Goal: Book appointment/travel/reservation

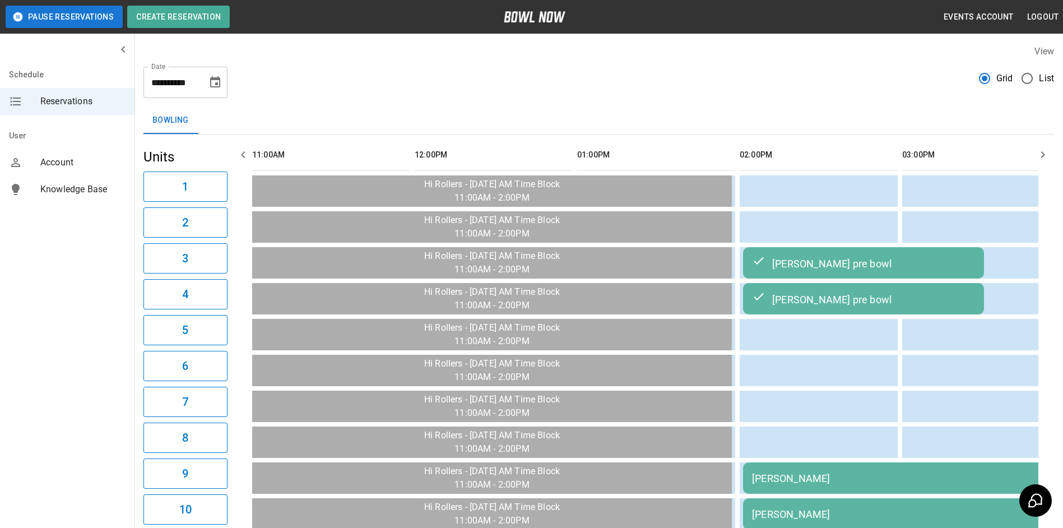
scroll to position [0, 488]
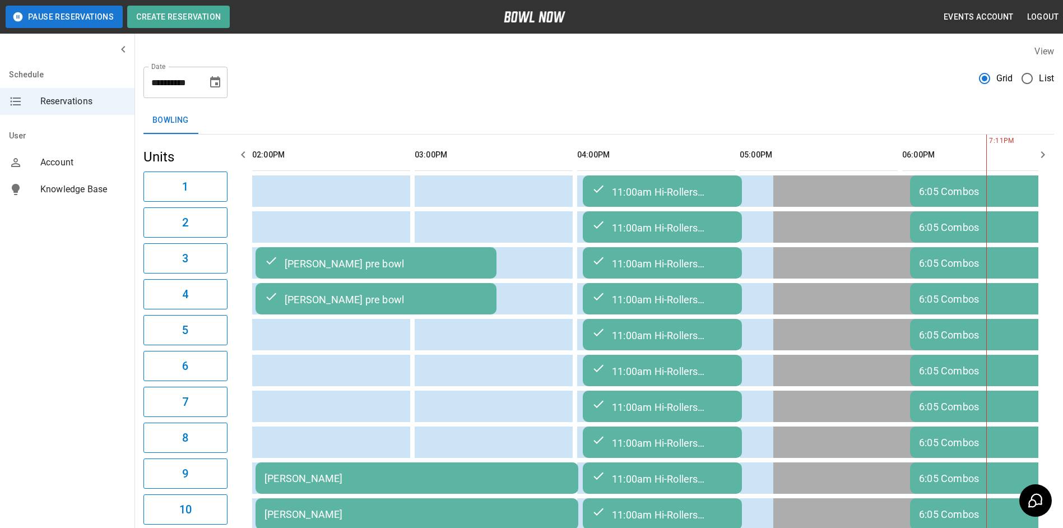
click at [224, 84] on button "Choose date, selected date is Sep 17, 2025" at bounding box center [215, 82] width 22 height 22
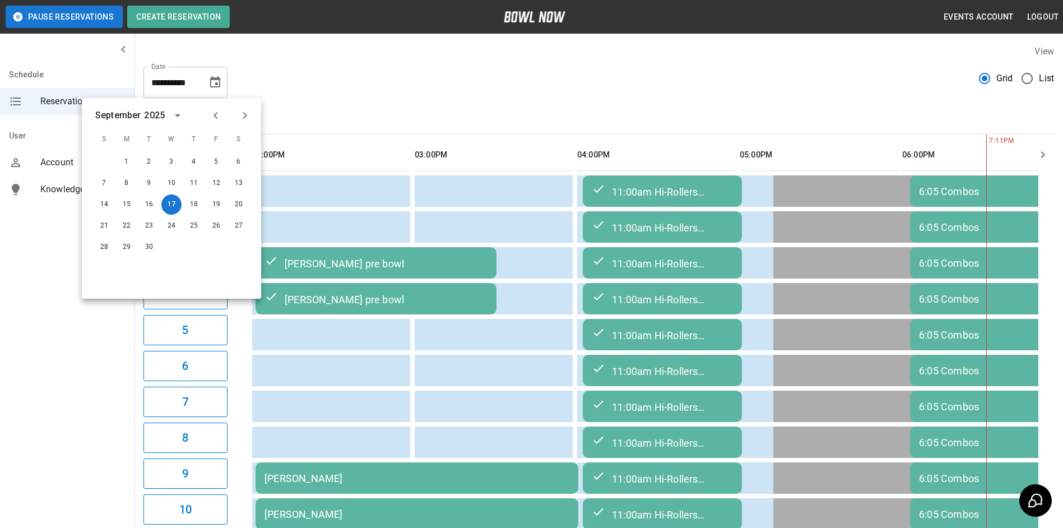
click at [243, 115] on icon "Next month" at bounding box center [244, 115] width 13 height 13
click at [105, 181] on button "5" at bounding box center [104, 183] width 20 height 20
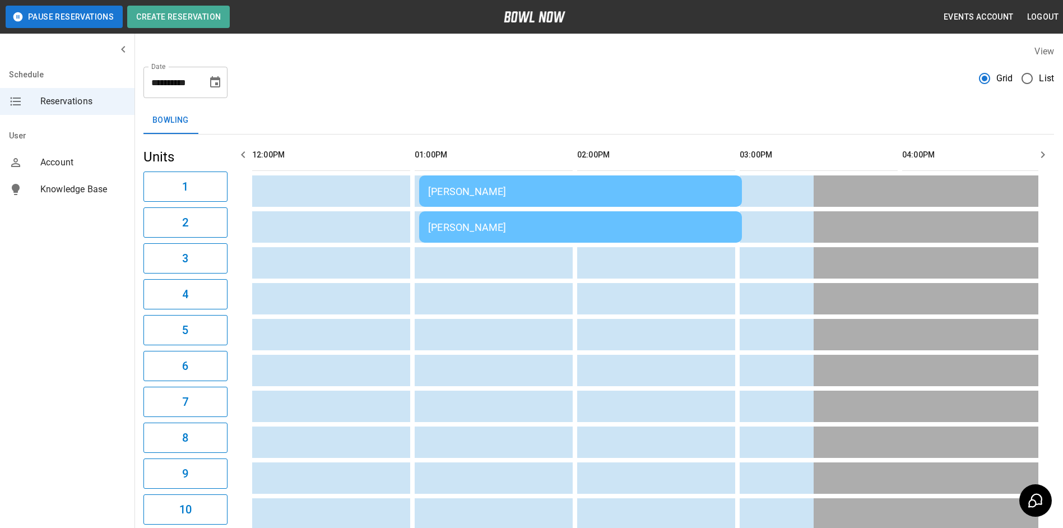
type input "**********"
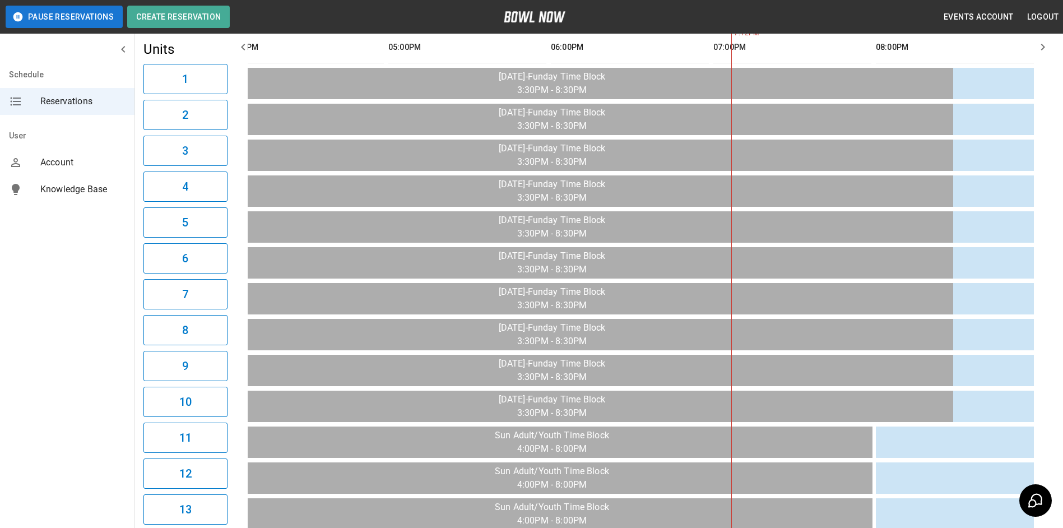
scroll to position [0, 0]
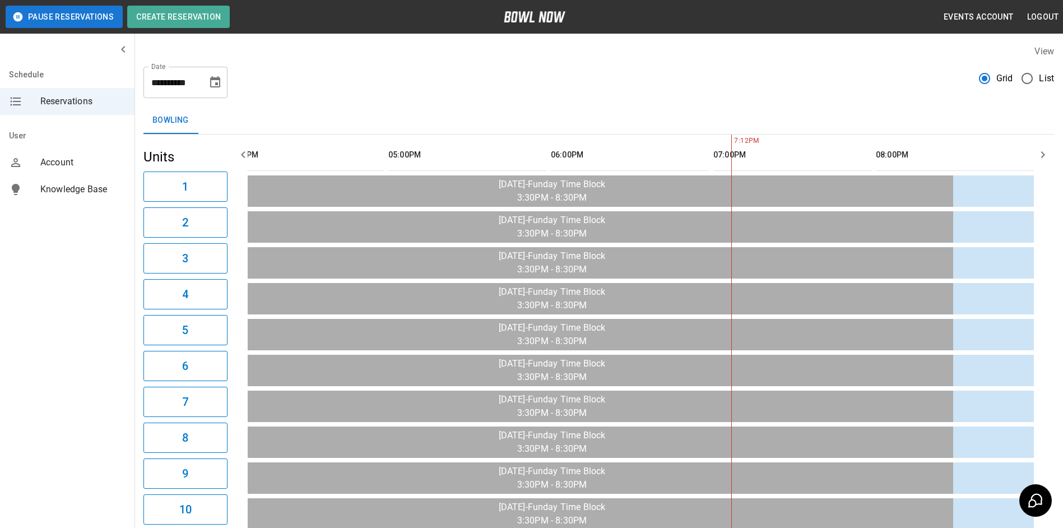
click at [240, 153] on icon "button" at bounding box center [243, 154] width 13 height 13
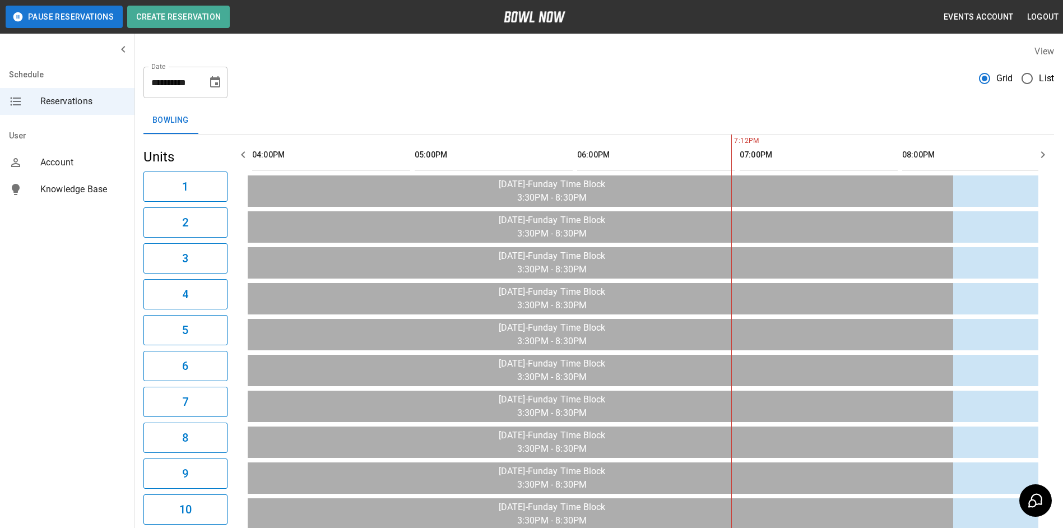
scroll to position [0, 1138]
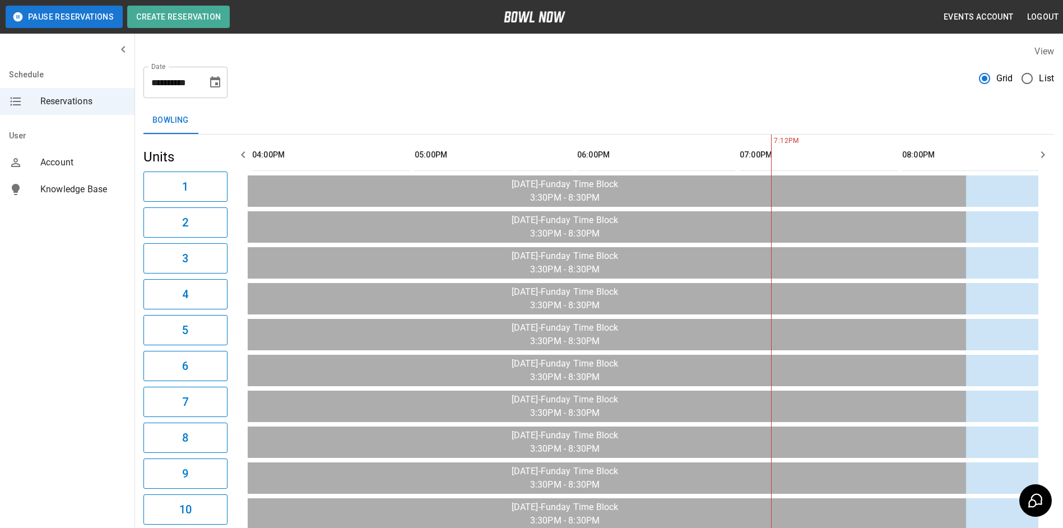
click at [240, 153] on icon "button" at bounding box center [243, 154] width 13 height 13
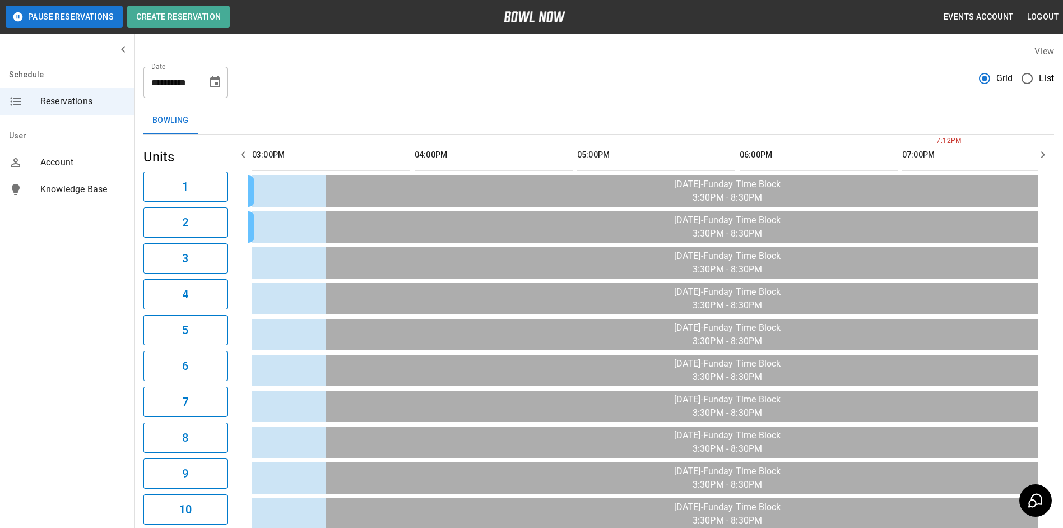
click at [240, 153] on icon "button" at bounding box center [243, 154] width 13 height 13
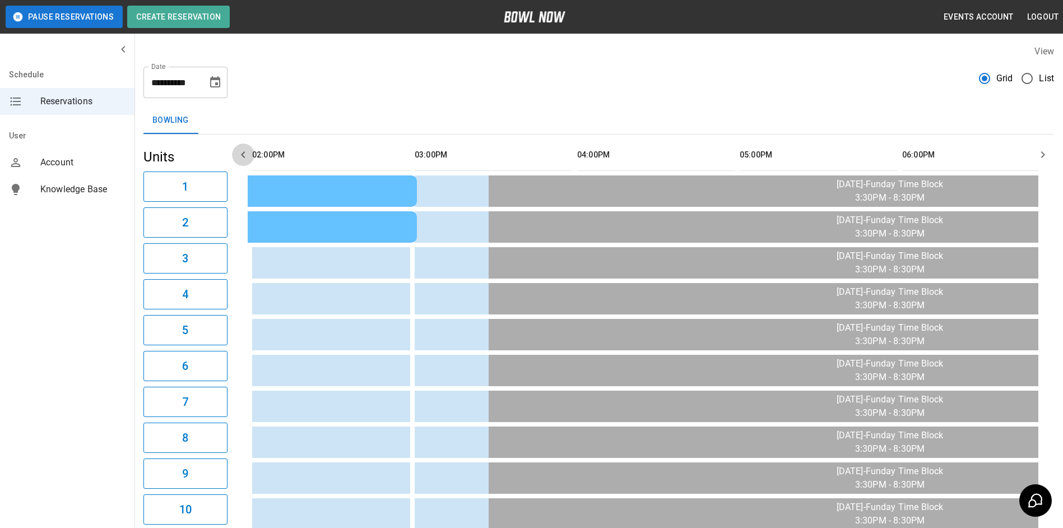
click at [240, 153] on icon "button" at bounding box center [243, 154] width 13 height 13
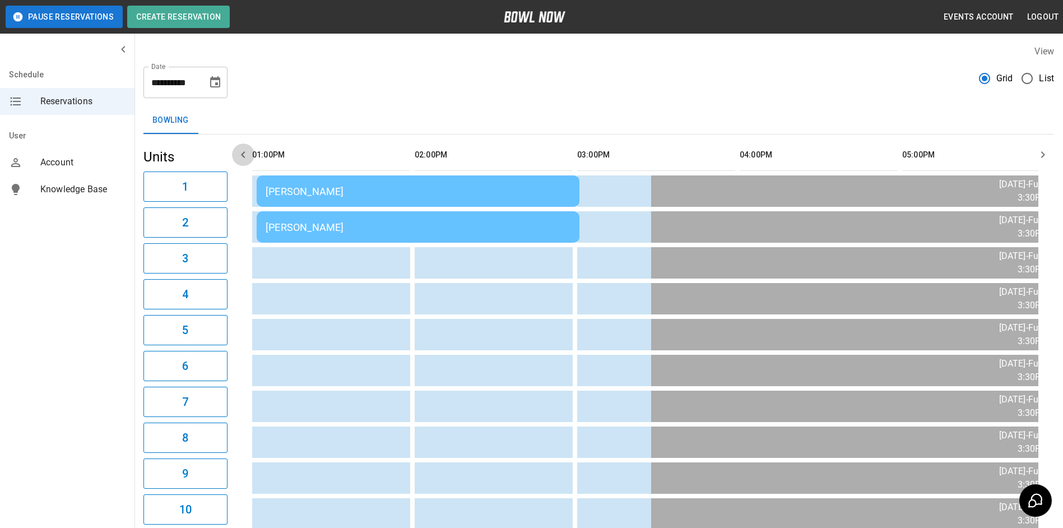
click at [240, 153] on icon "button" at bounding box center [243, 154] width 13 height 13
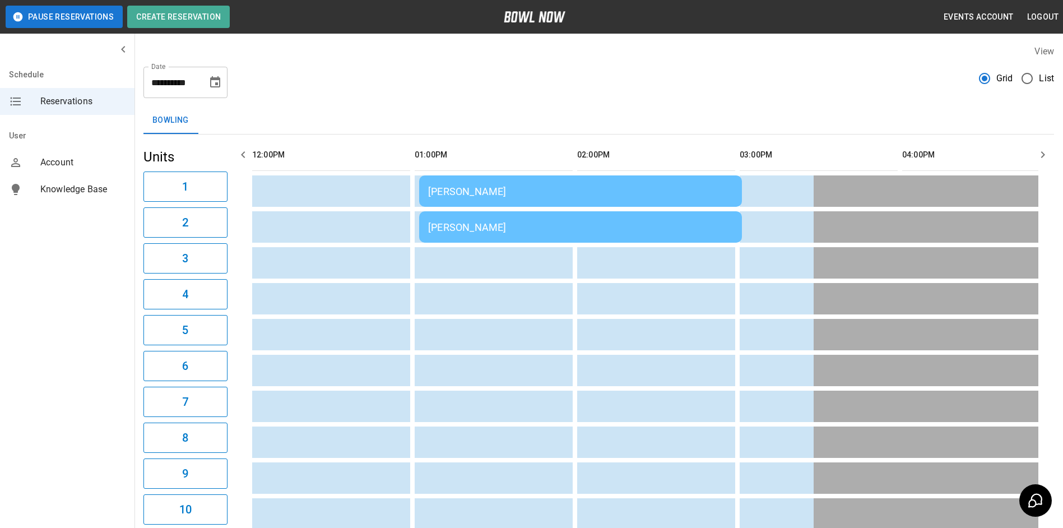
click at [240, 153] on icon "button" at bounding box center [243, 154] width 13 height 13
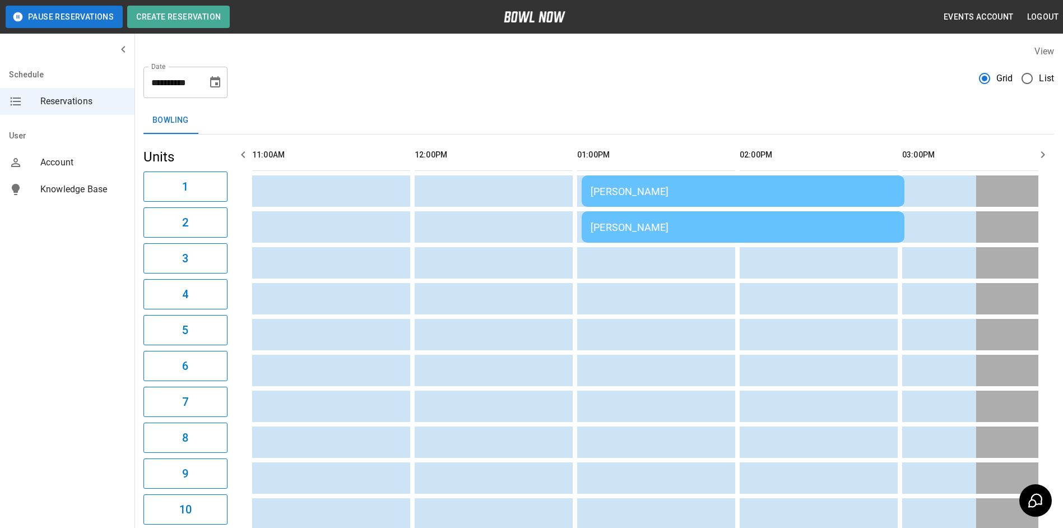
click at [240, 153] on icon "button" at bounding box center [243, 154] width 13 height 13
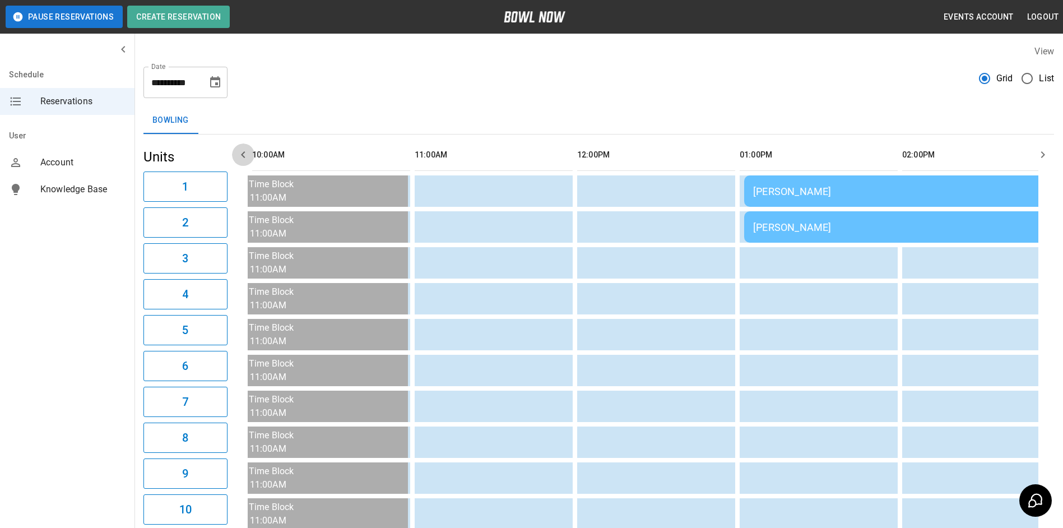
click at [240, 153] on icon "button" at bounding box center [243, 154] width 13 height 13
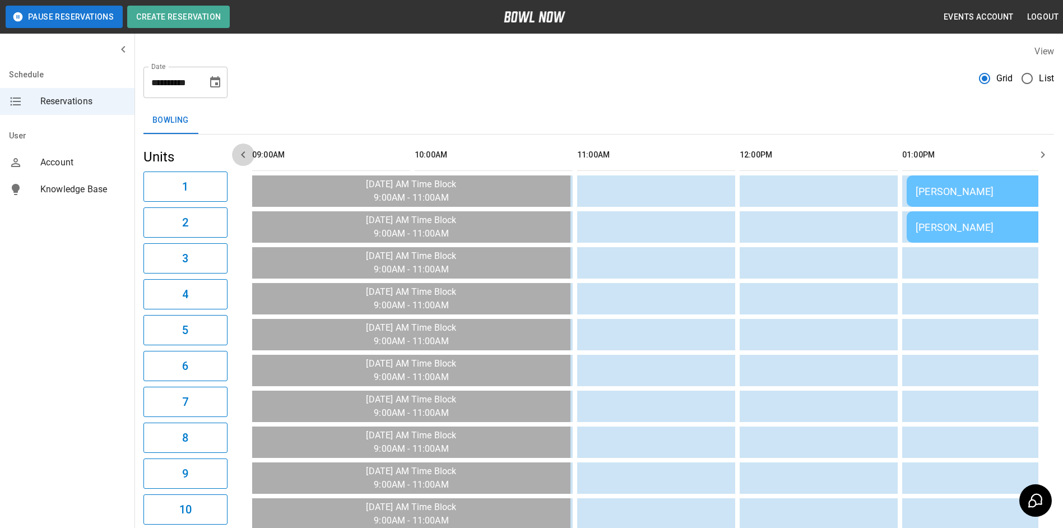
click at [240, 153] on icon "button" at bounding box center [243, 154] width 13 height 13
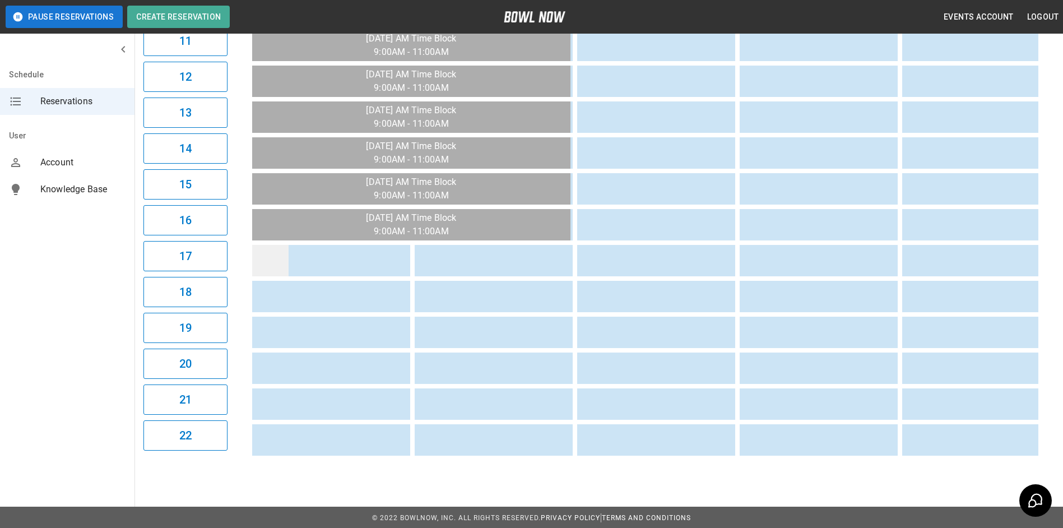
click at [264, 252] on td "sticky table" at bounding box center [270, 260] width 36 height 31
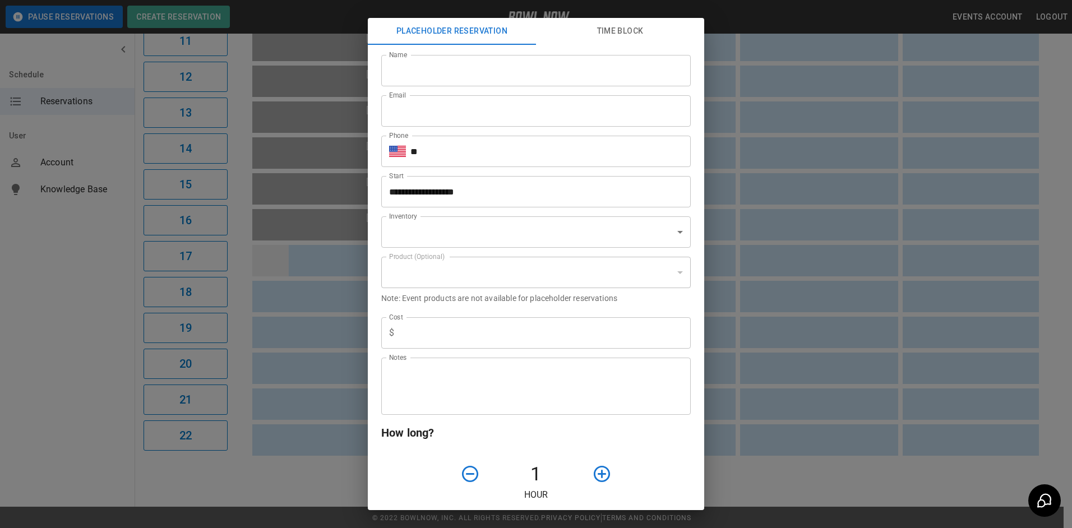
type input "**********"
click at [414, 83] on input "Name" at bounding box center [535, 70] width 309 height 31
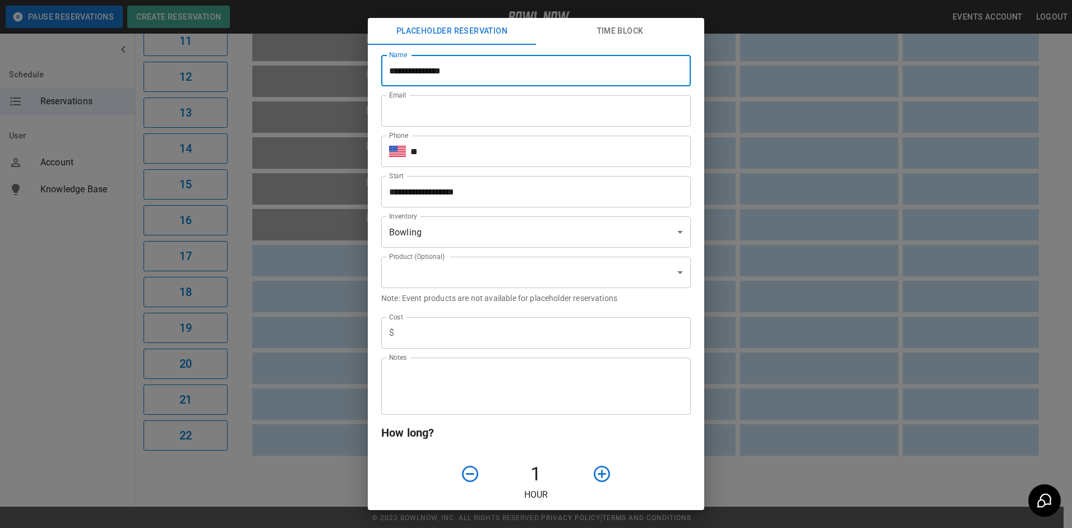
type input "**********"
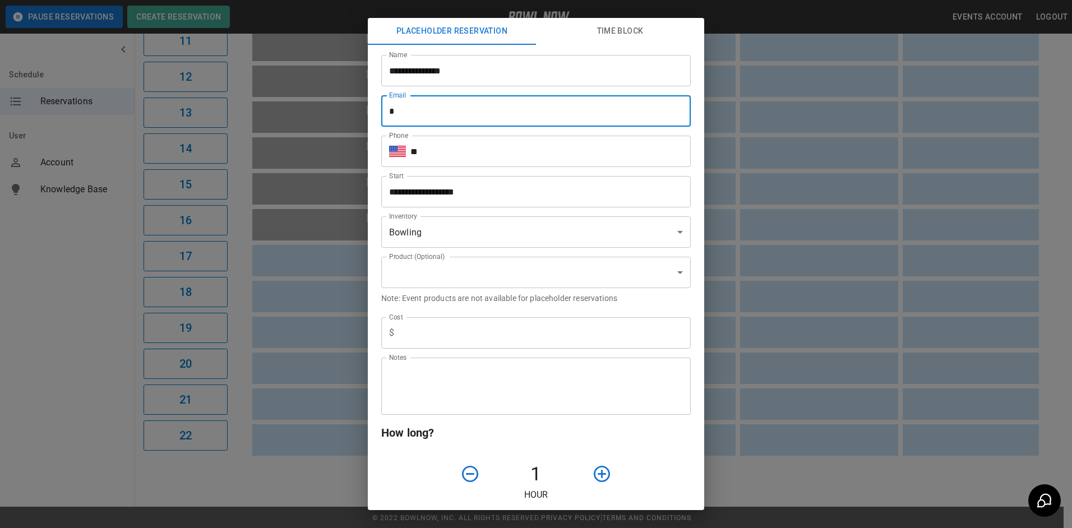
type input "**********"
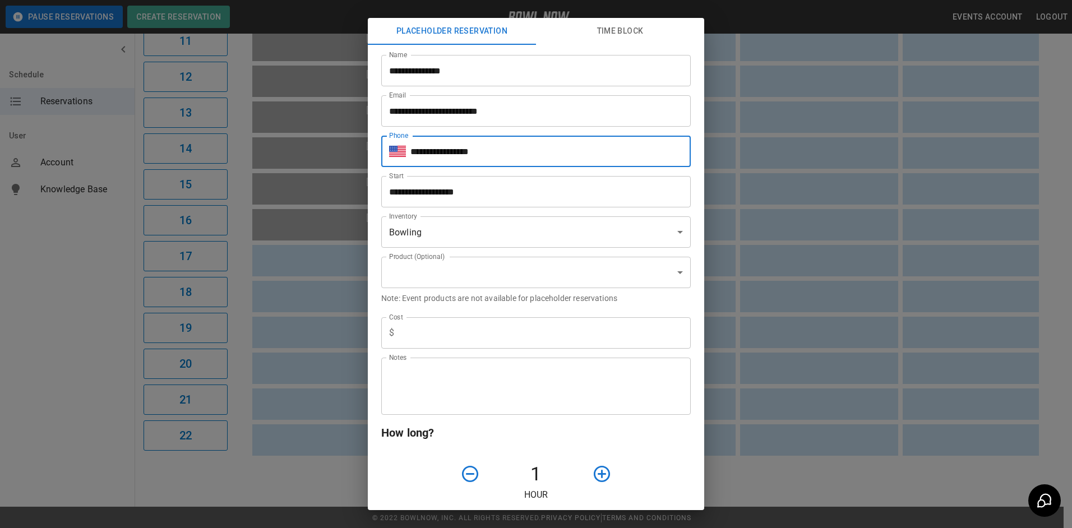
type input "**********"
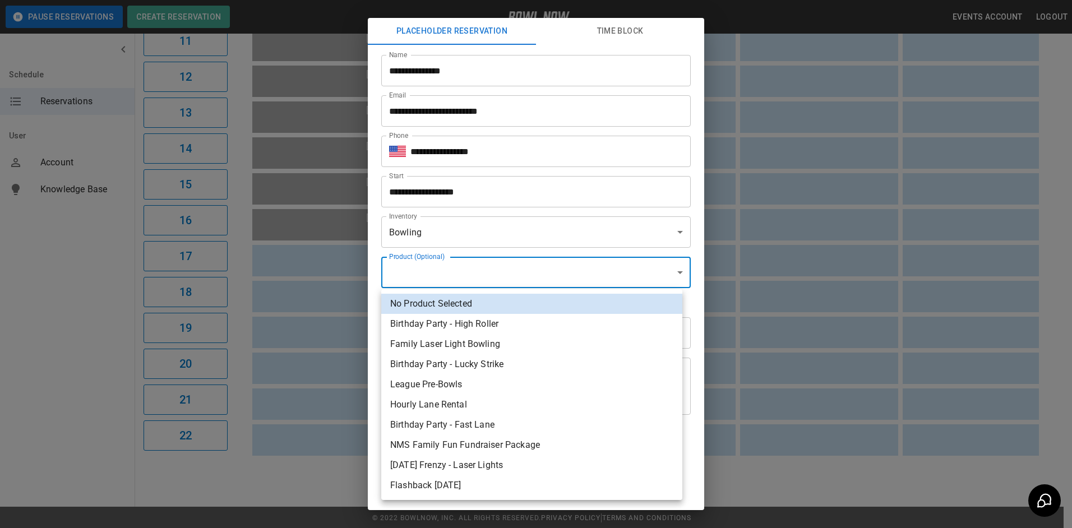
click at [413, 276] on body "**********" at bounding box center [536, 12] width 1072 height 1034
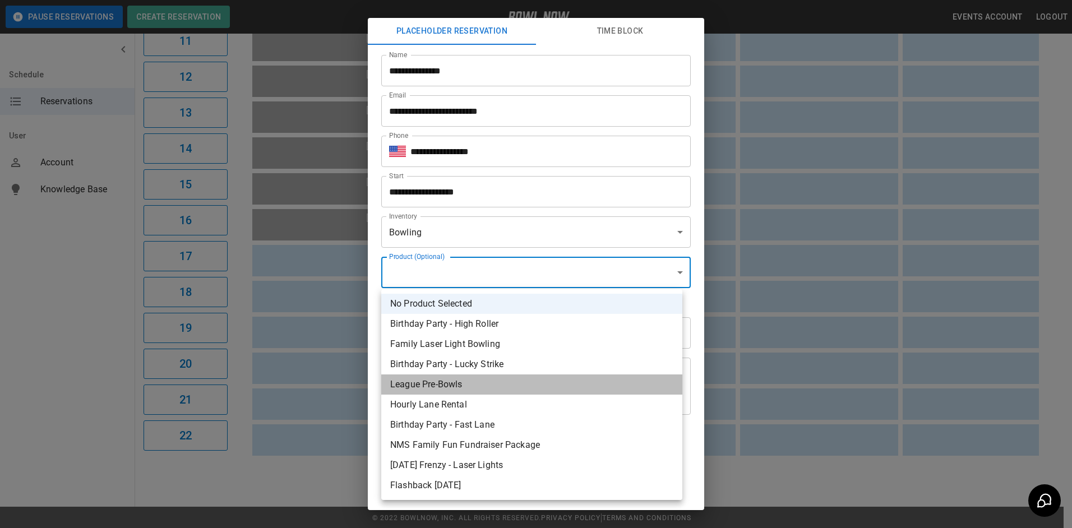
click at [454, 388] on li "League Pre-Bowls" at bounding box center [531, 384] width 301 height 20
type input "**********"
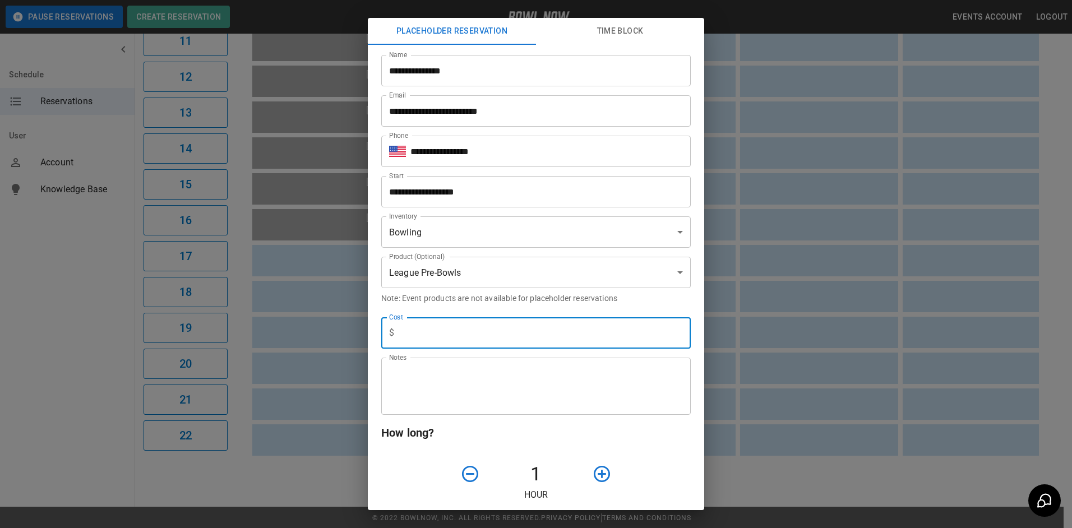
click at [457, 332] on input "text" at bounding box center [545, 332] width 292 height 31
type input "*"
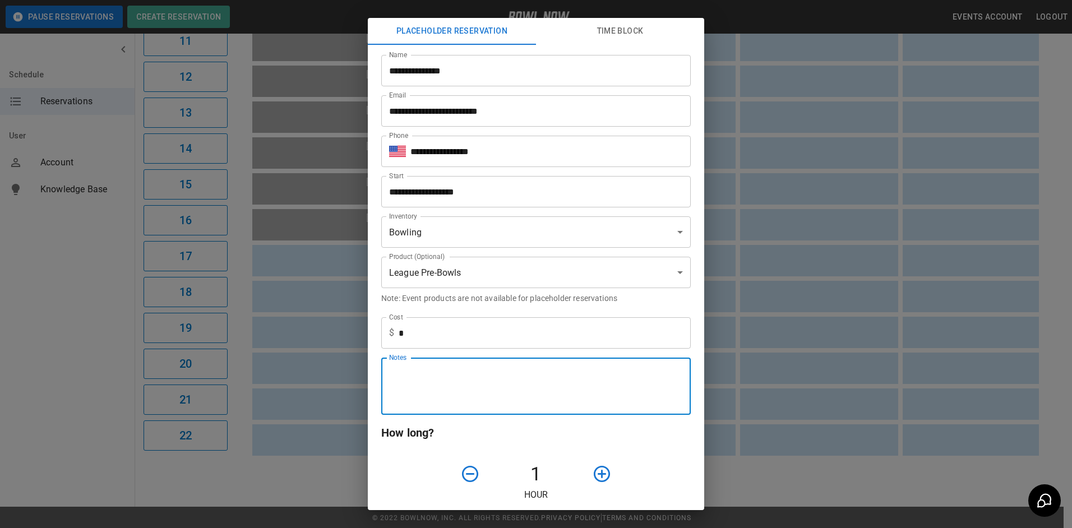
click at [473, 397] on textarea "Notes" at bounding box center [536, 386] width 294 height 39
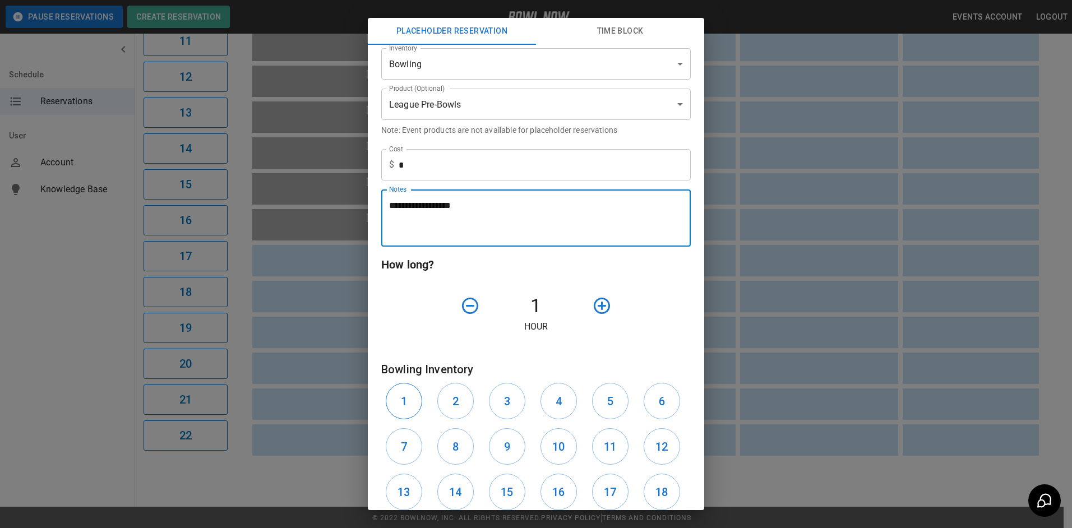
type textarea "**********"
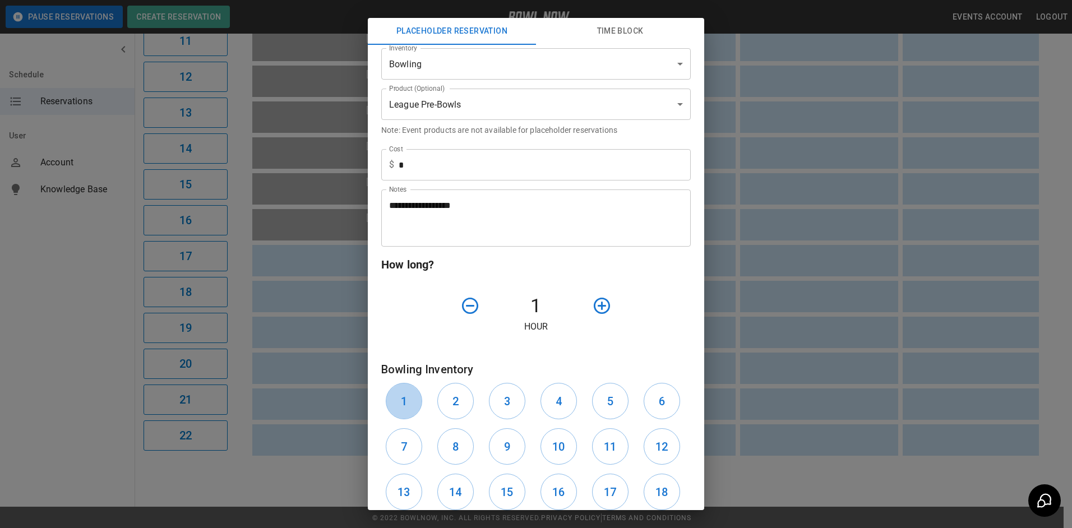
drag, startPoint x: 405, startPoint y: 404, endPoint x: 438, endPoint y: 385, distance: 37.9
click at [411, 400] on button "1" at bounding box center [404, 401] width 36 height 36
click at [454, 404] on h6 "2" at bounding box center [455, 401] width 6 height 18
click at [407, 398] on h6 "1" at bounding box center [404, 401] width 6 height 18
click at [446, 410] on button "2" at bounding box center [455, 401] width 36 height 36
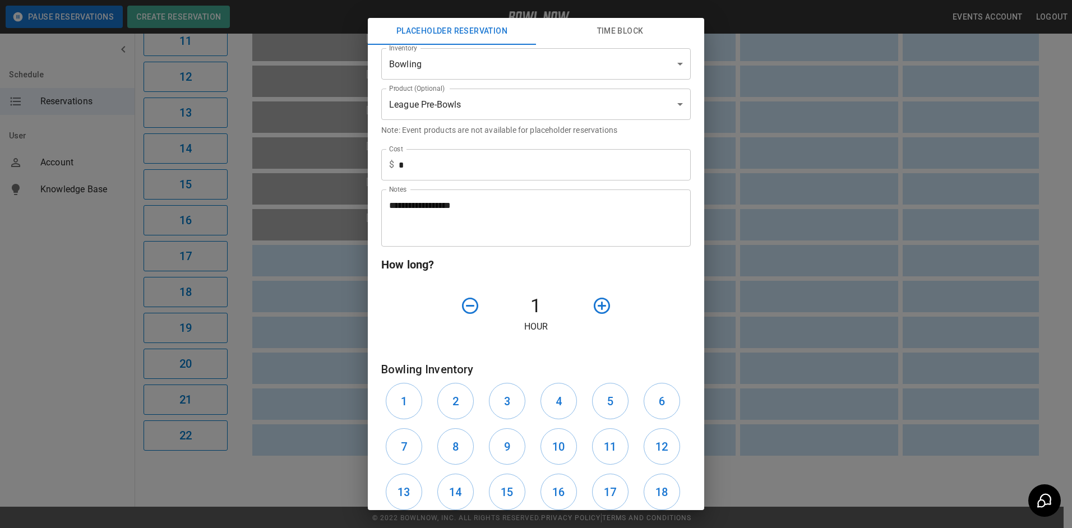
drag, startPoint x: 612, startPoint y: 499, endPoint x: 635, endPoint y: 498, distance: 23.0
click at [617, 498] on button "17" at bounding box center [610, 492] width 36 height 36
click at [663, 490] on button "18" at bounding box center [662, 492] width 36 height 36
click at [599, 309] on icon "button" at bounding box center [602, 306] width 20 height 20
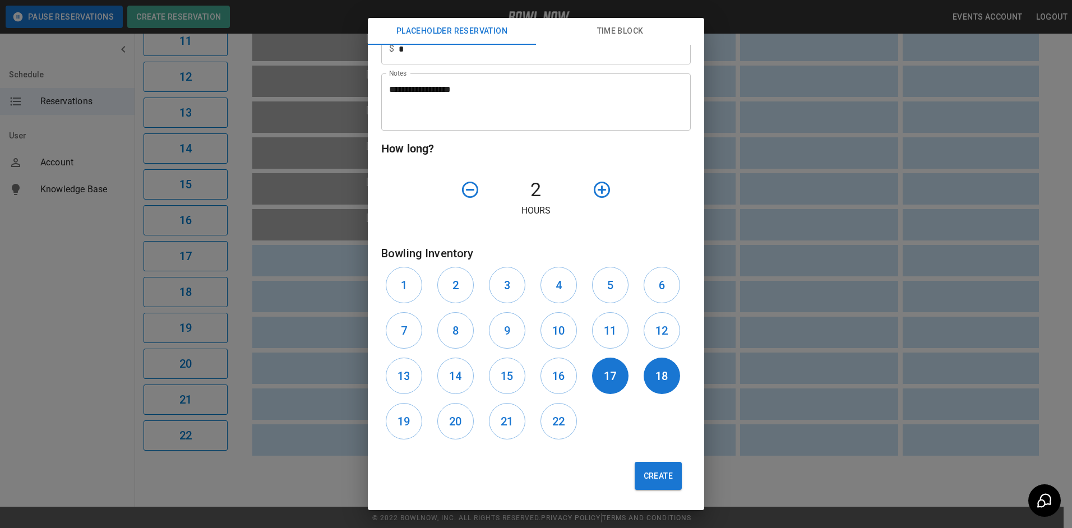
click at [595, 195] on icon "button" at bounding box center [602, 190] width 20 height 20
click at [659, 487] on button "Create" at bounding box center [658, 476] width 47 height 28
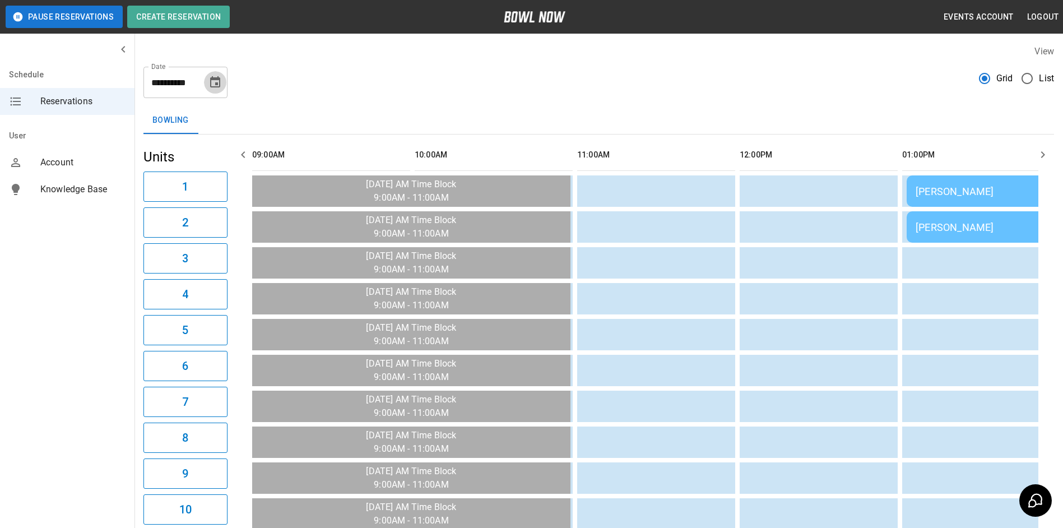
click at [212, 85] on icon "Choose date, selected date is Oct 5, 2025" at bounding box center [215, 82] width 13 height 13
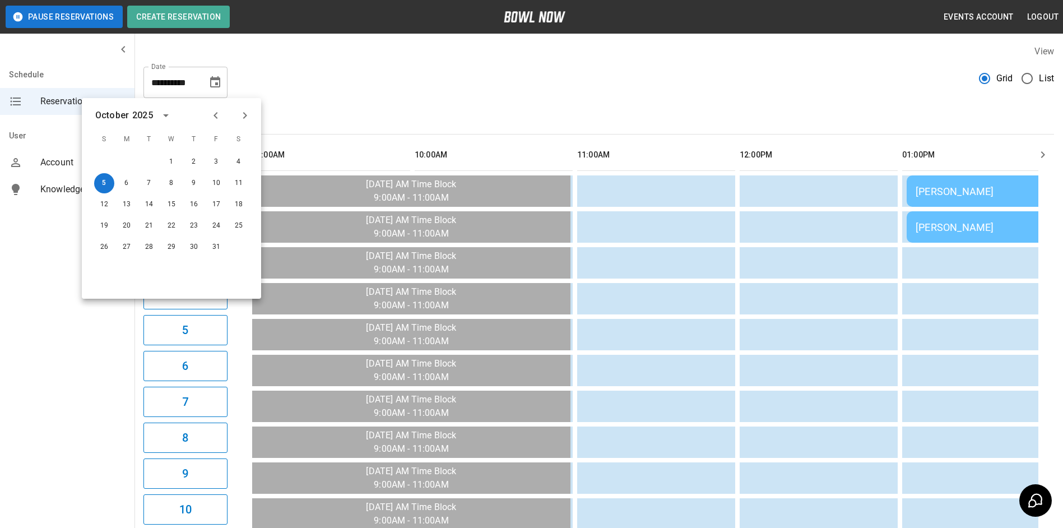
click at [215, 118] on icon "Previous month" at bounding box center [215, 115] width 13 height 13
click at [169, 203] on button "17" at bounding box center [171, 205] width 20 height 20
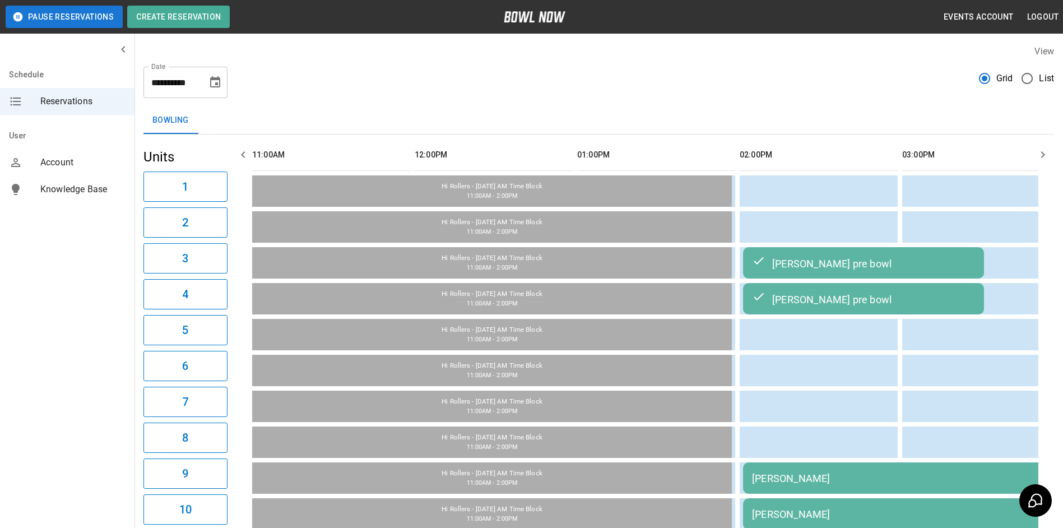
scroll to position [0, 828]
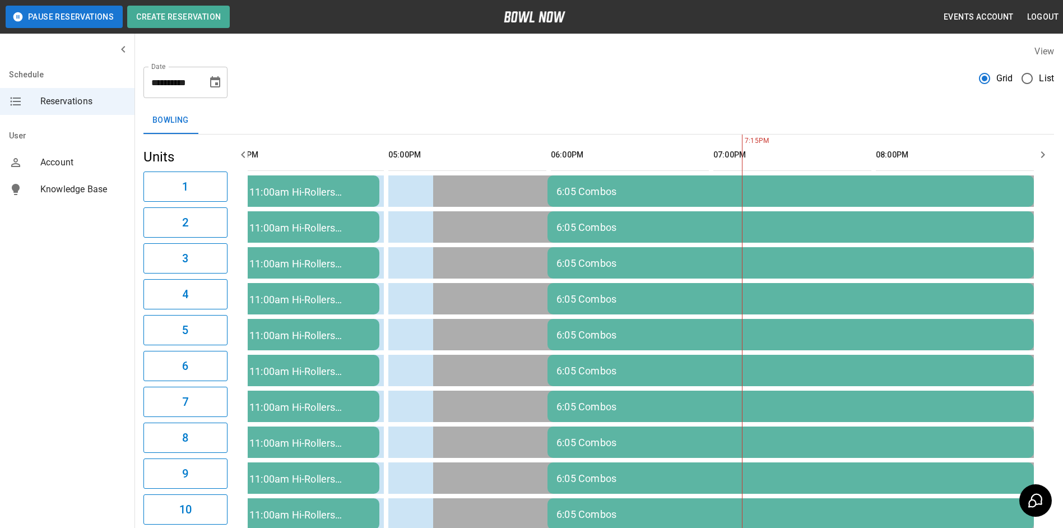
click at [215, 77] on icon "Choose date, selected date is Sep 17, 2025" at bounding box center [215, 81] width 10 height 11
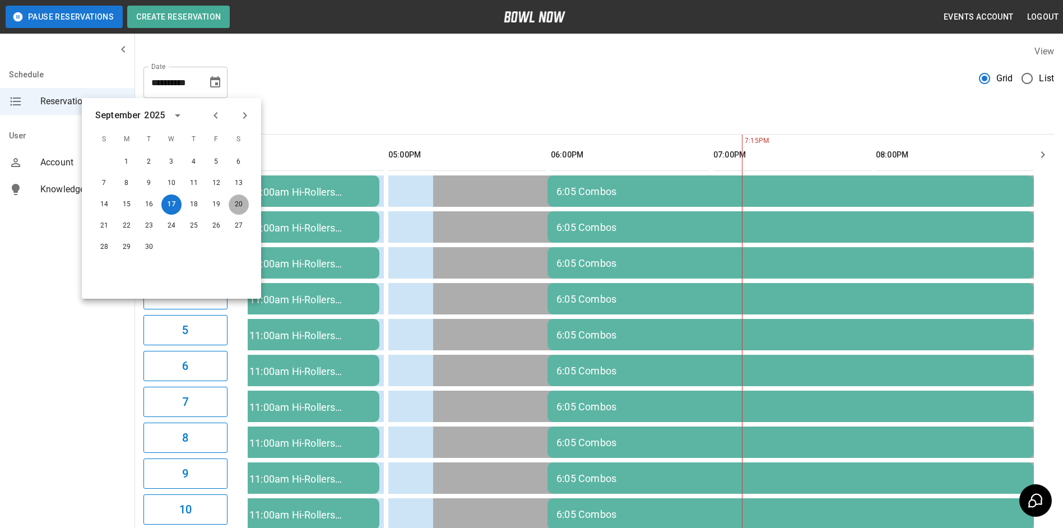
click at [237, 205] on button "20" at bounding box center [239, 205] width 20 height 20
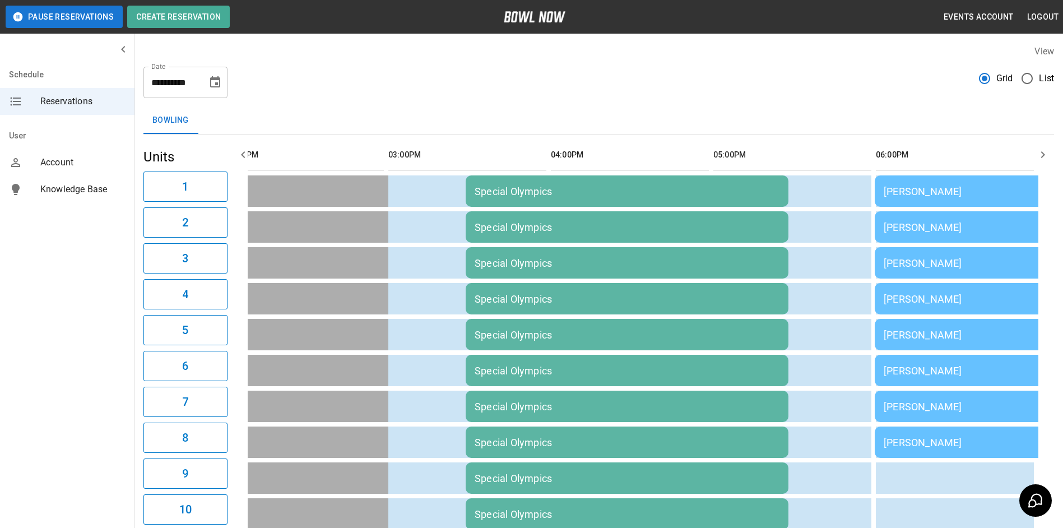
scroll to position [0, 1626]
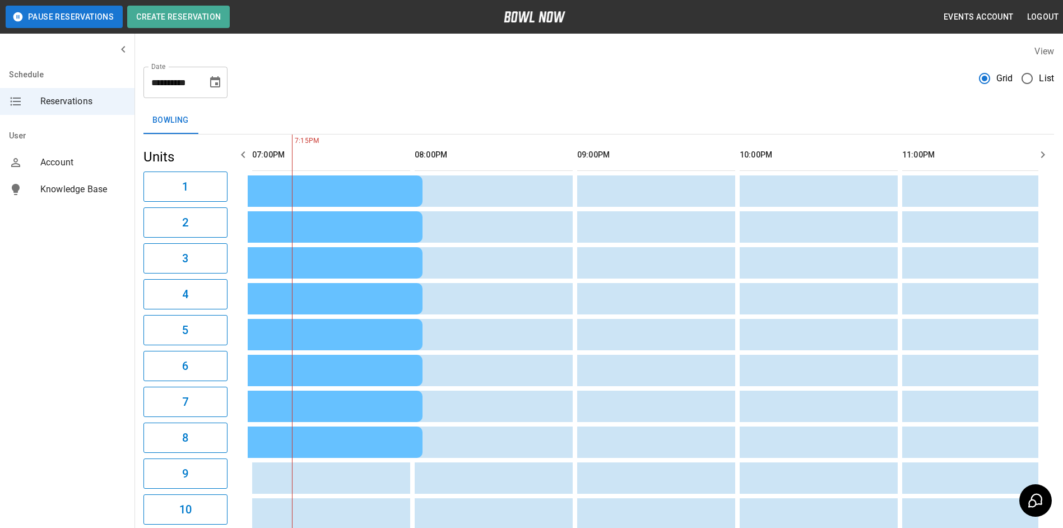
click at [244, 151] on icon "button" at bounding box center [243, 154] width 13 height 13
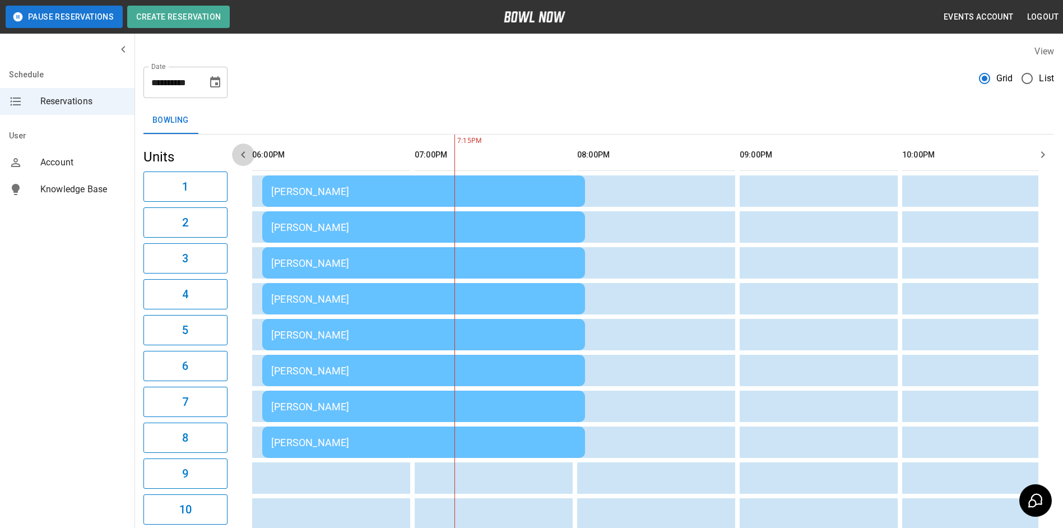
click at [244, 151] on icon "button" at bounding box center [243, 154] width 13 height 13
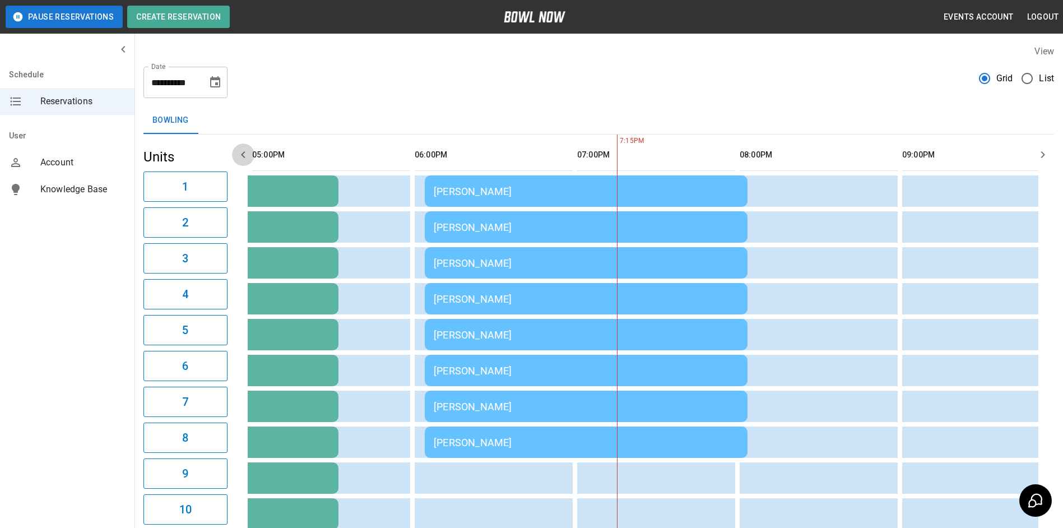
click at [244, 151] on icon "button" at bounding box center [243, 154] width 13 height 13
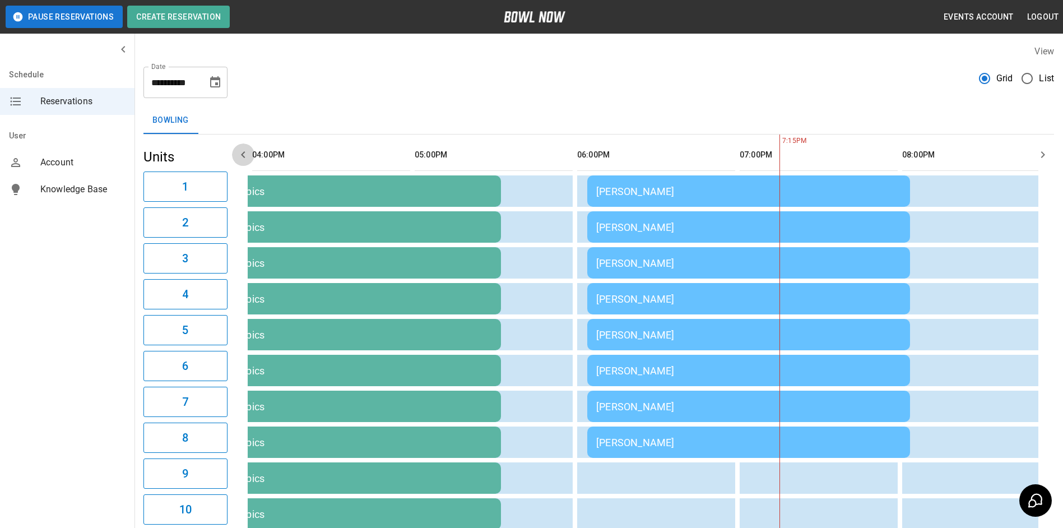
click at [244, 151] on icon "button" at bounding box center [243, 154] width 13 height 13
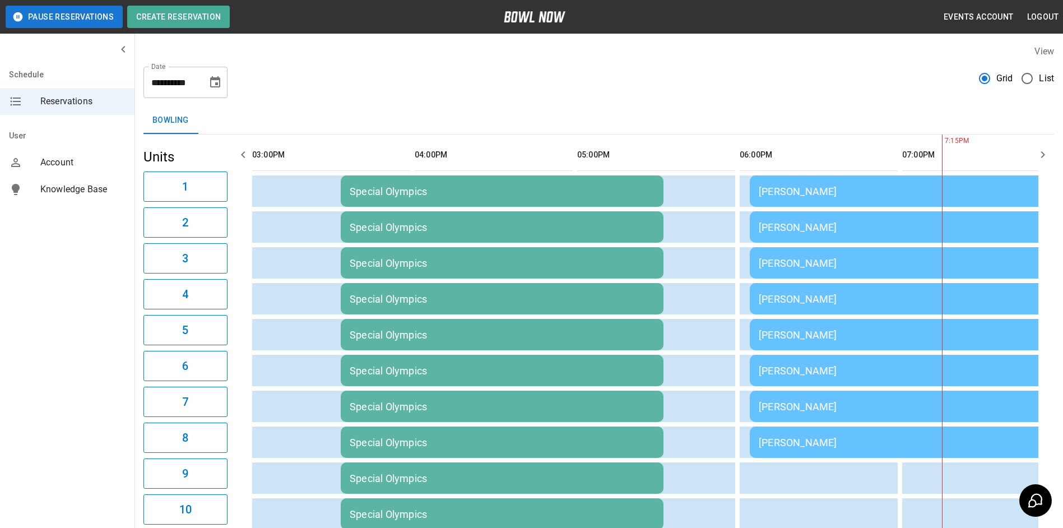
click at [244, 151] on icon "button" at bounding box center [243, 154] width 13 height 13
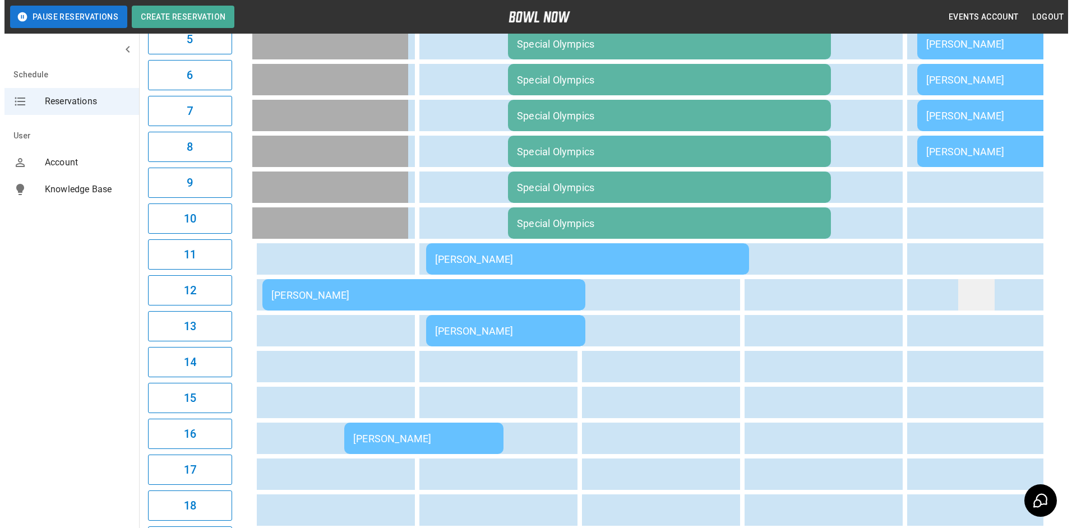
scroll to position [392, 0]
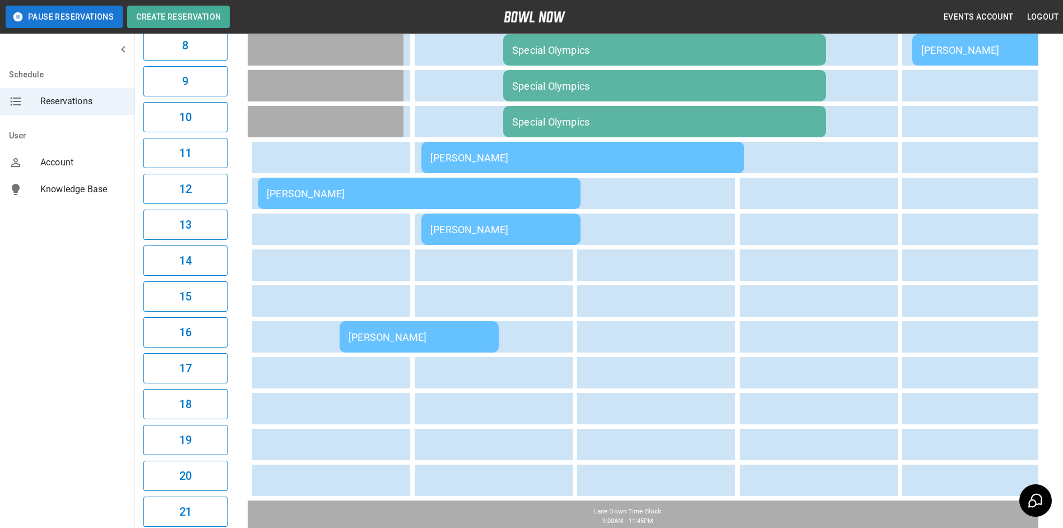
click at [285, 193] on div "[PERSON_NAME]" at bounding box center [419, 194] width 305 height 12
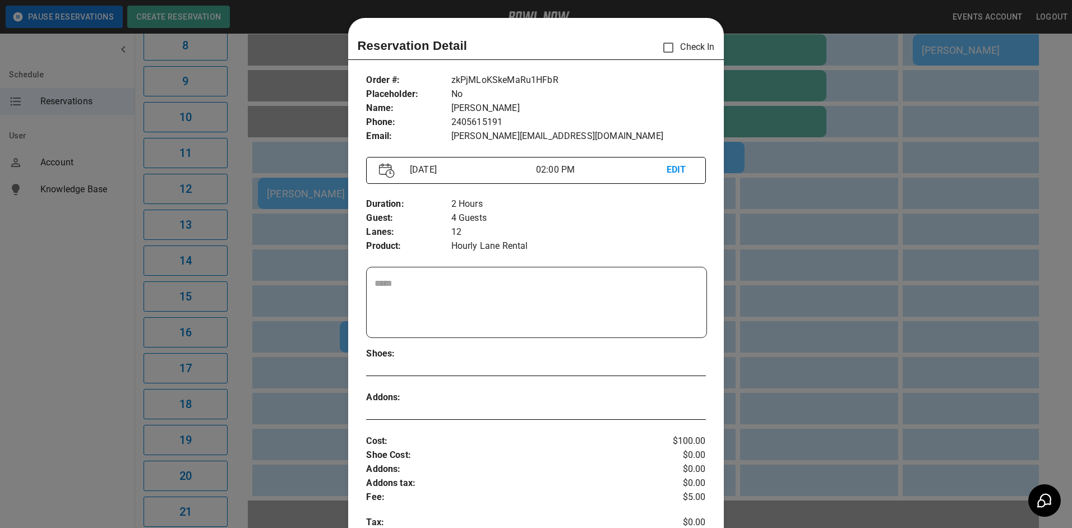
scroll to position [18, 0]
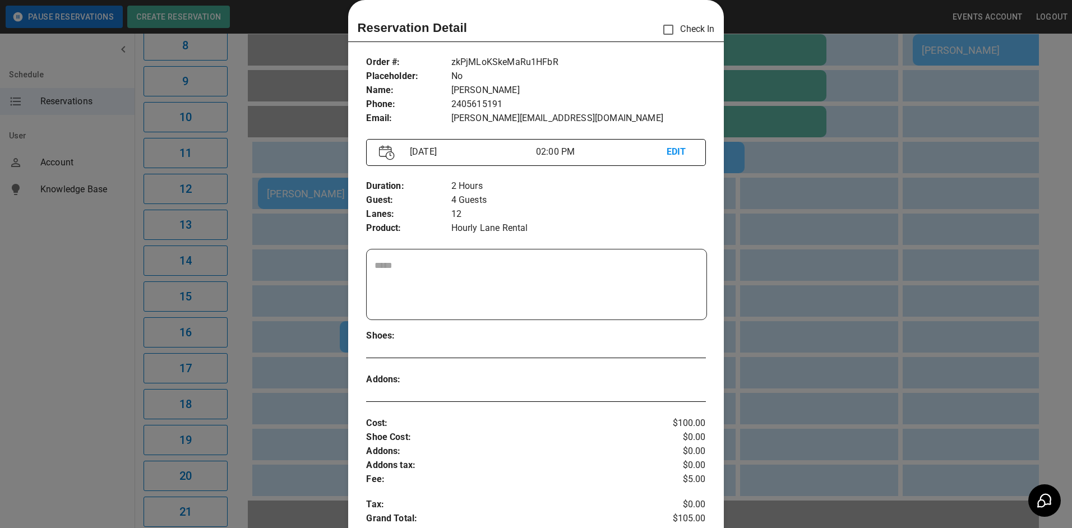
click at [677, 151] on p "EDIT" at bounding box center [680, 152] width 26 height 14
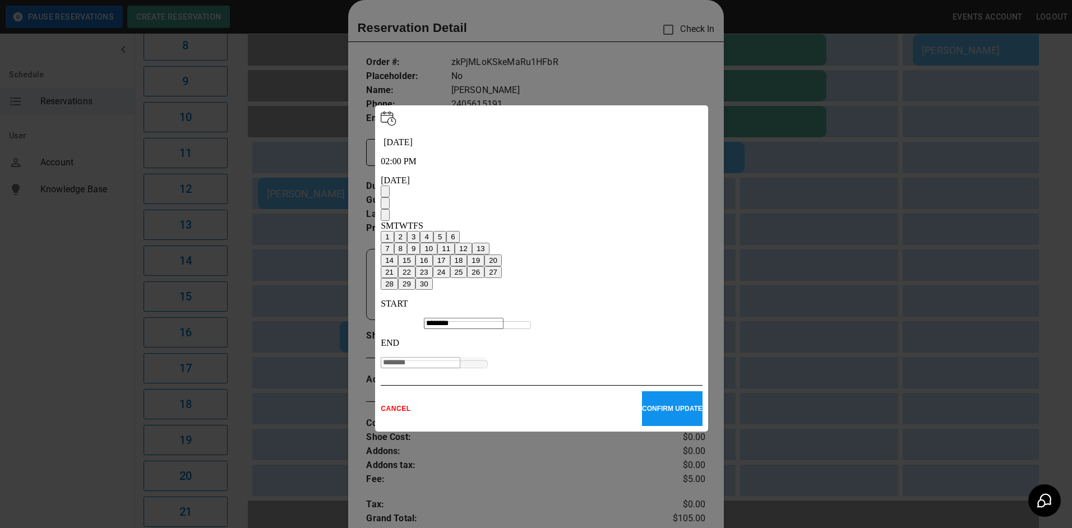
click at [502, 266] on button "27" at bounding box center [492, 272] width 17 height 12
click at [642, 405] on p "CONFIRM UPDATE" at bounding box center [672, 409] width 61 height 8
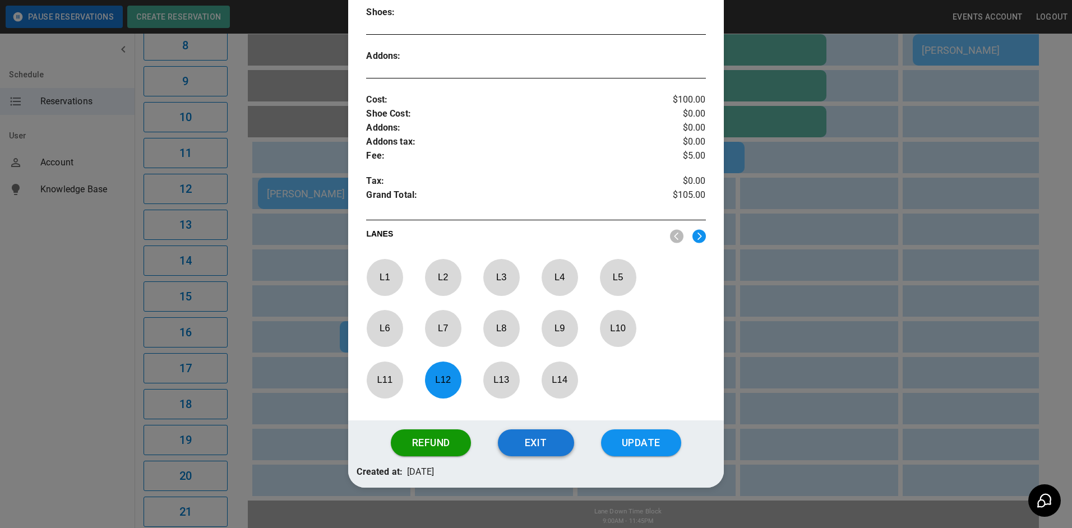
scroll to position [354, 0]
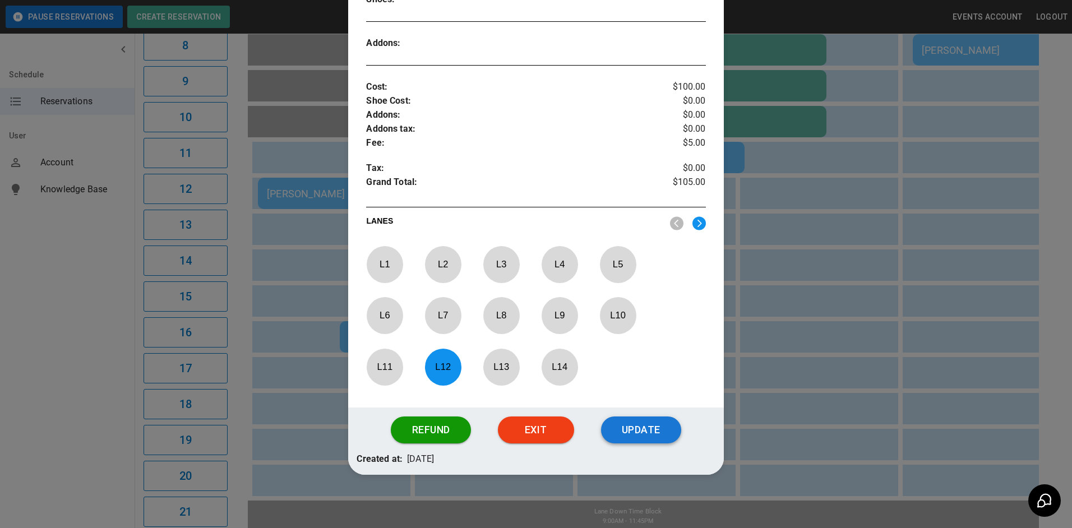
click at [639, 433] on button "Update" at bounding box center [641, 430] width 80 height 27
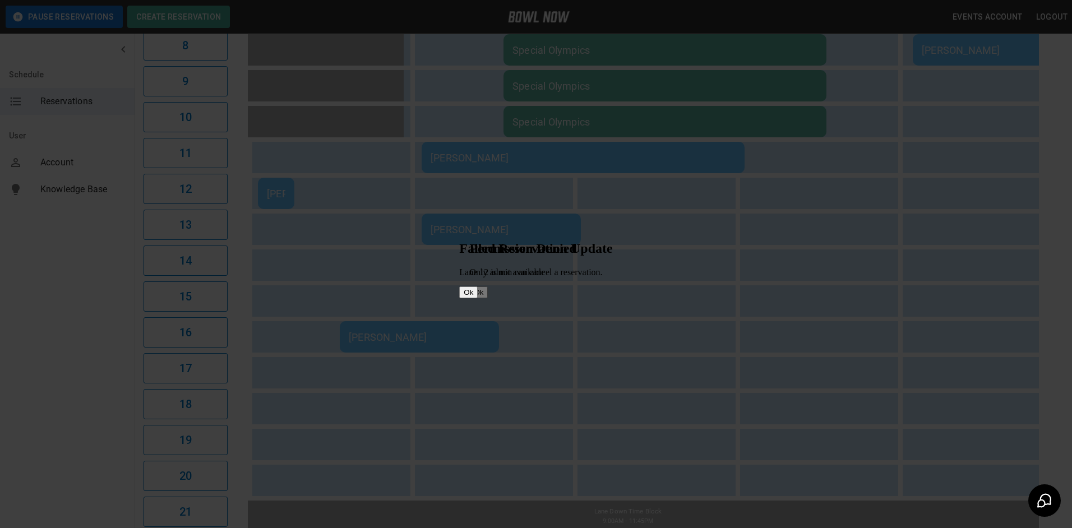
click at [478, 294] on button "Ok" at bounding box center [468, 292] width 18 height 12
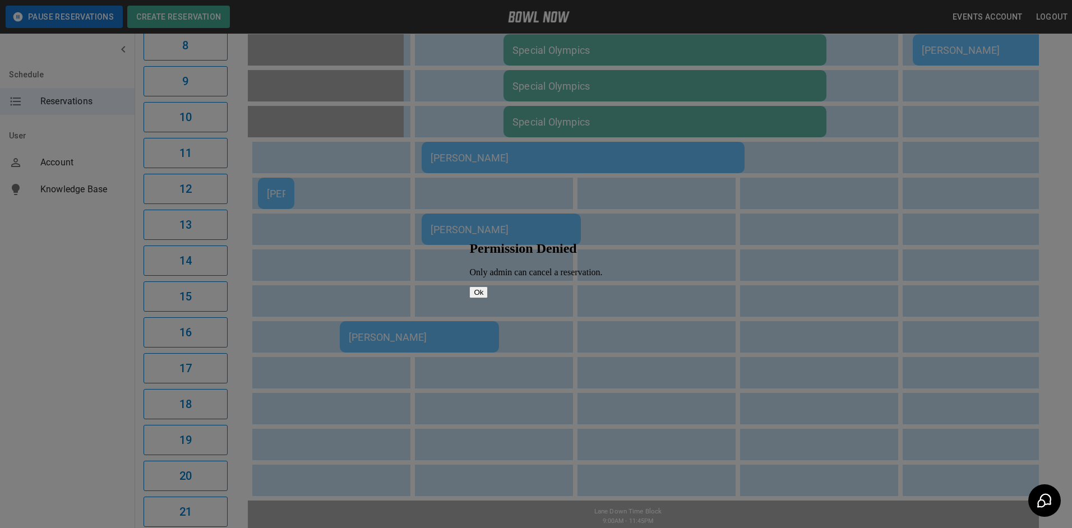
click at [488, 294] on button "Ok" at bounding box center [478, 292] width 18 height 12
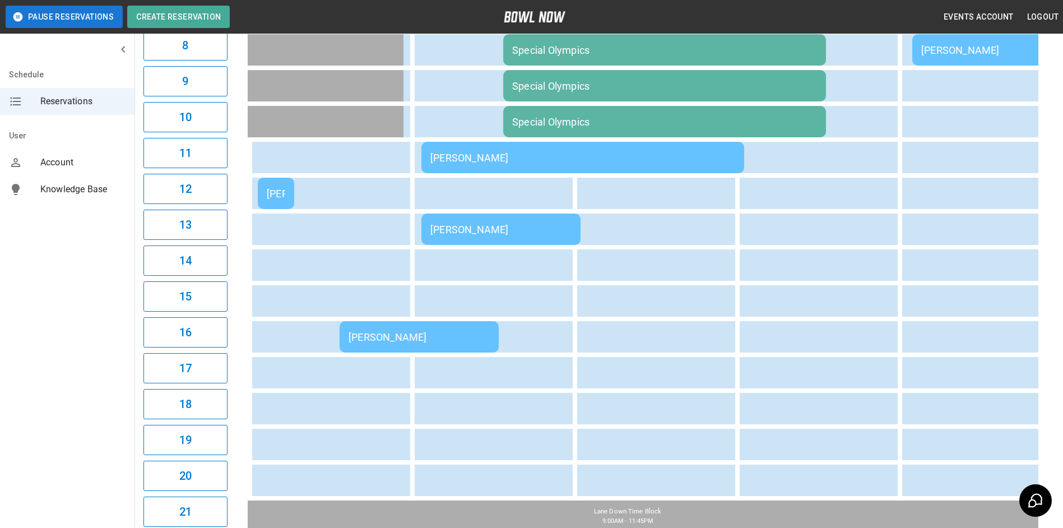
click at [282, 193] on div "[PERSON_NAME]" at bounding box center [276, 194] width 18 height 12
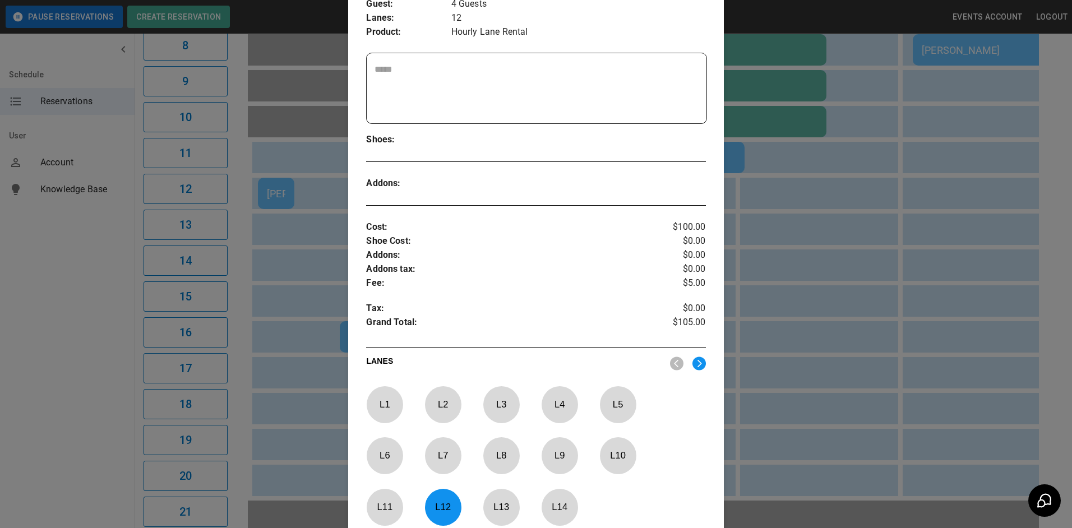
scroll to position [242, 0]
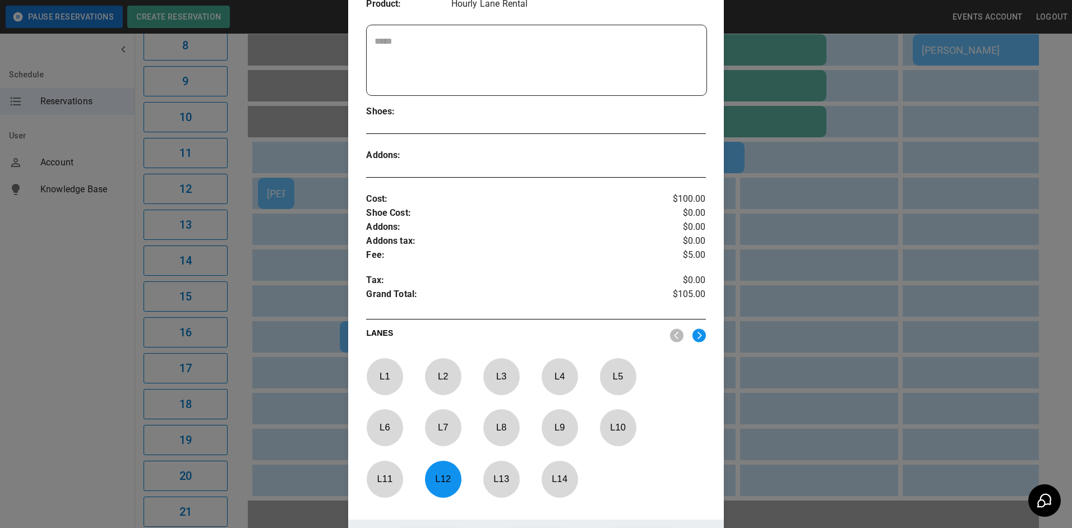
click at [549, 483] on p "L 14" at bounding box center [559, 479] width 37 height 26
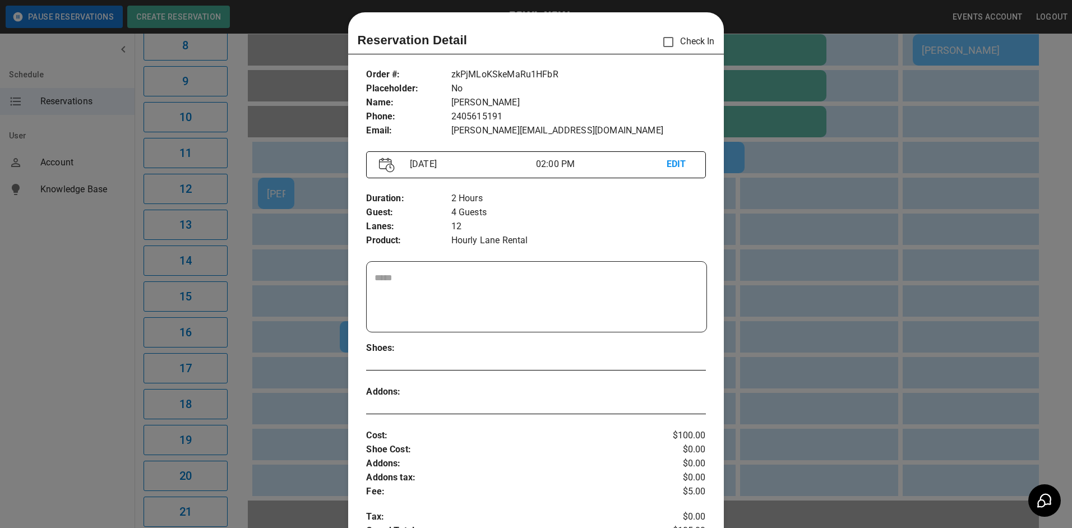
scroll to position [0, 0]
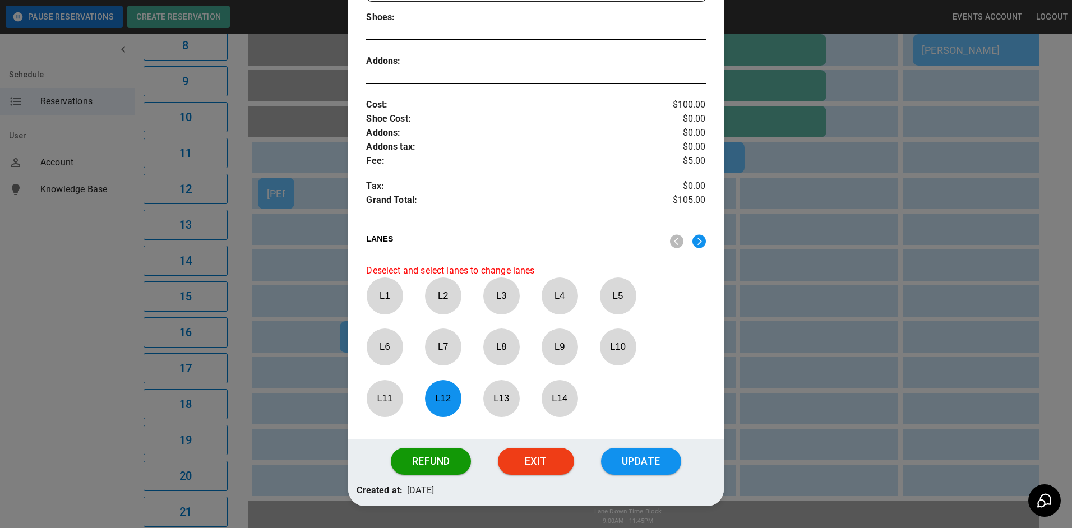
click at [446, 397] on p "L 12" at bounding box center [442, 398] width 37 height 26
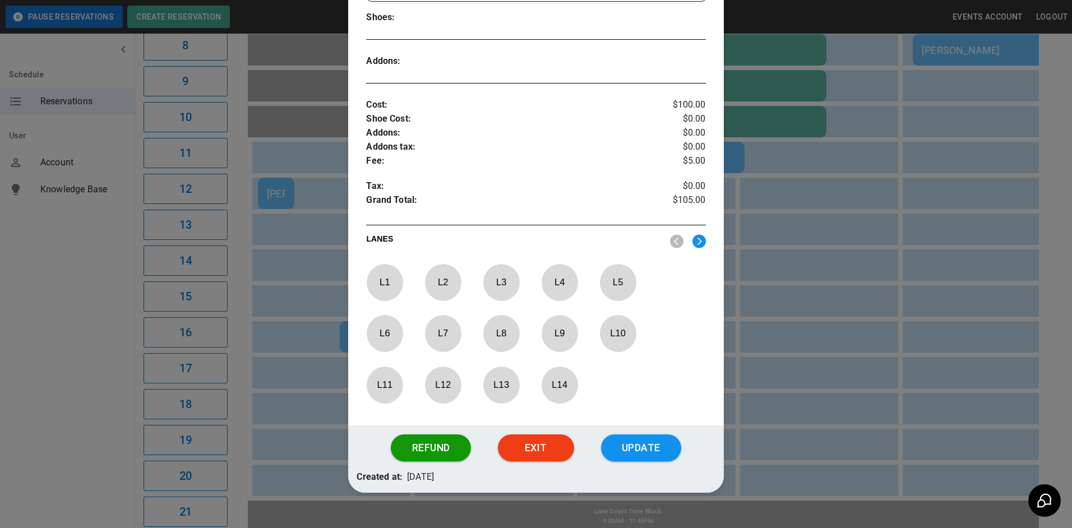
click at [496, 389] on p "L 13" at bounding box center [501, 385] width 37 height 26
click at [623, 453] on button "Update" at bounding box center [641, 447] width 80 height 27
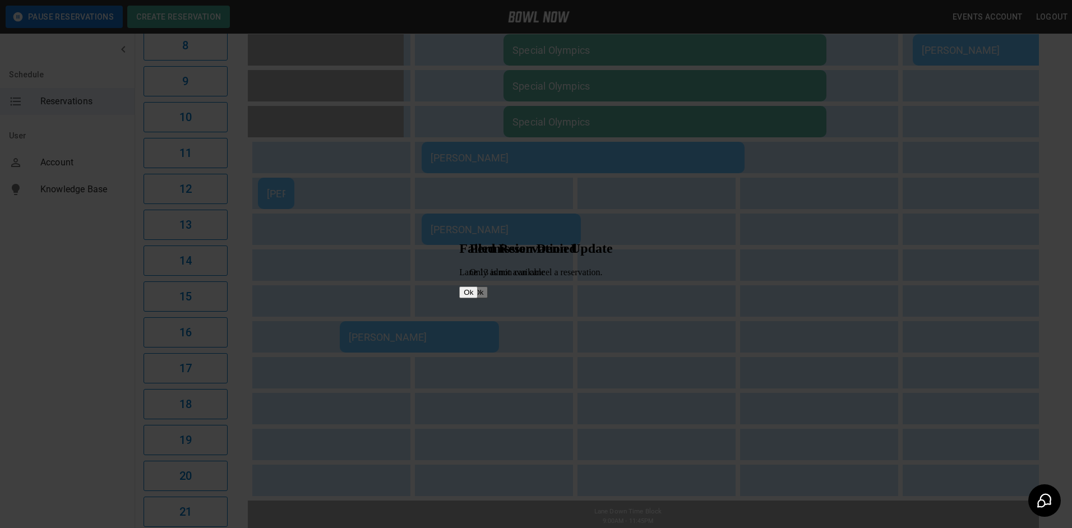
click at [478, 298] on button "Ok" at bounding box center [468, 292] width 18 height 12
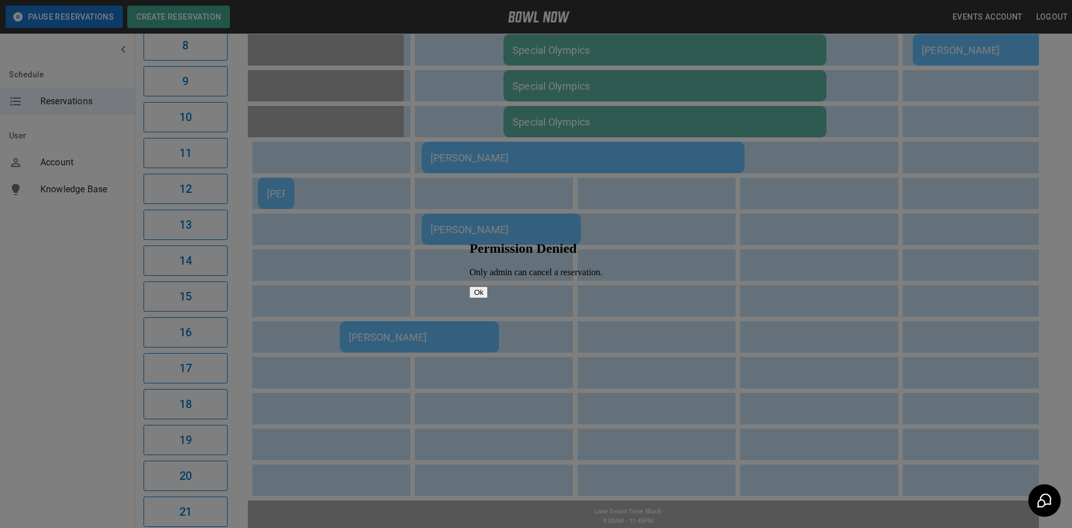
click at [488, 298] on button "Ok" at bounding box center [478, 292] width 18 height 12
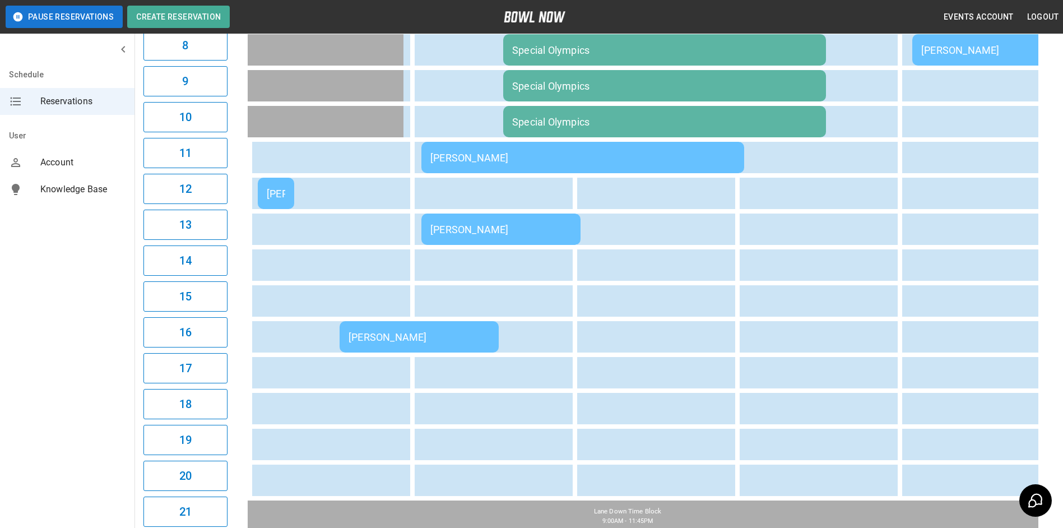
click at [279, 197] on div "[PERSON_NAME]" at bounding box center [276, 194] width 18 height 12
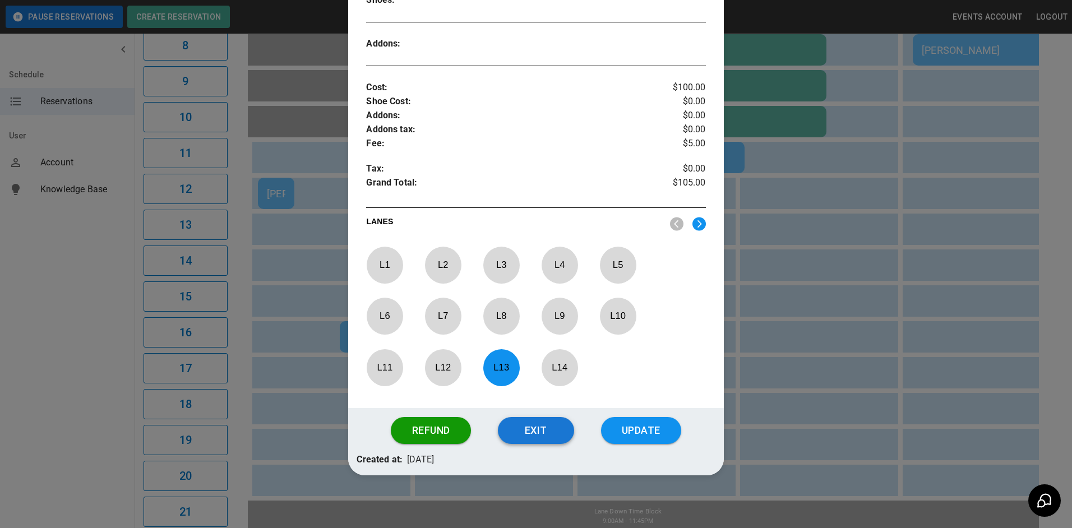
scroll to position [354, 0]
click at [497, 369] on p "L 13" at bounding box center [501, 367] width 37 height 26
click at [554, 363] on p "L 14" at bounding box center [559, 367] width 37 height 26
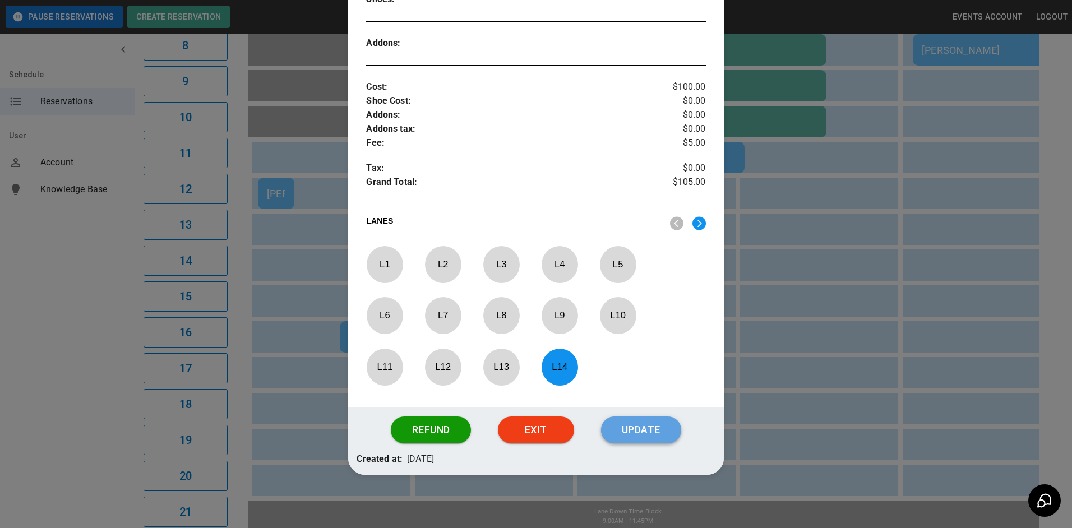
click at [615, 428] on button "Update" at bounding box center [641, 430] width 80 height 27
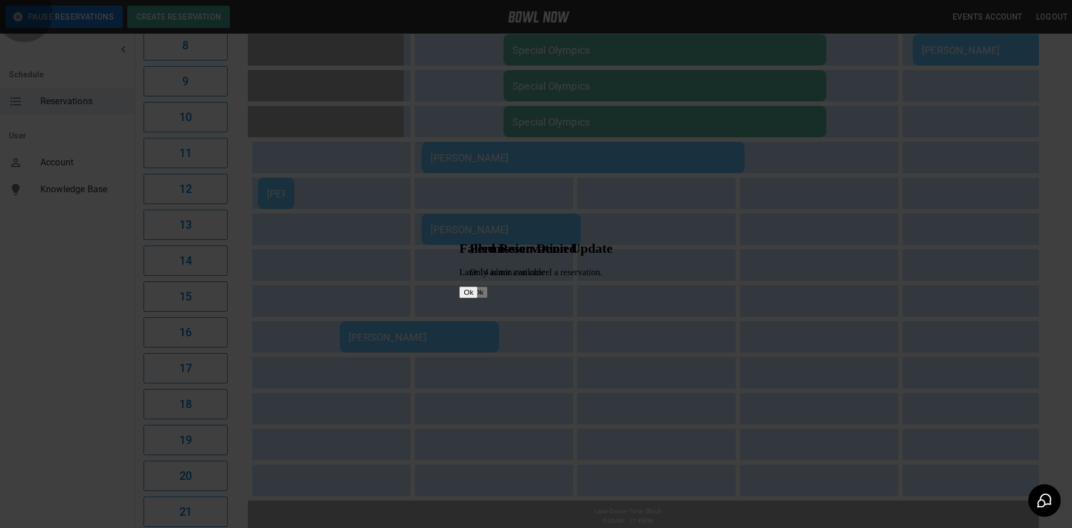
click at [478, 298] on button "Ok" at bounding box center [468, 292] width 18 height 12
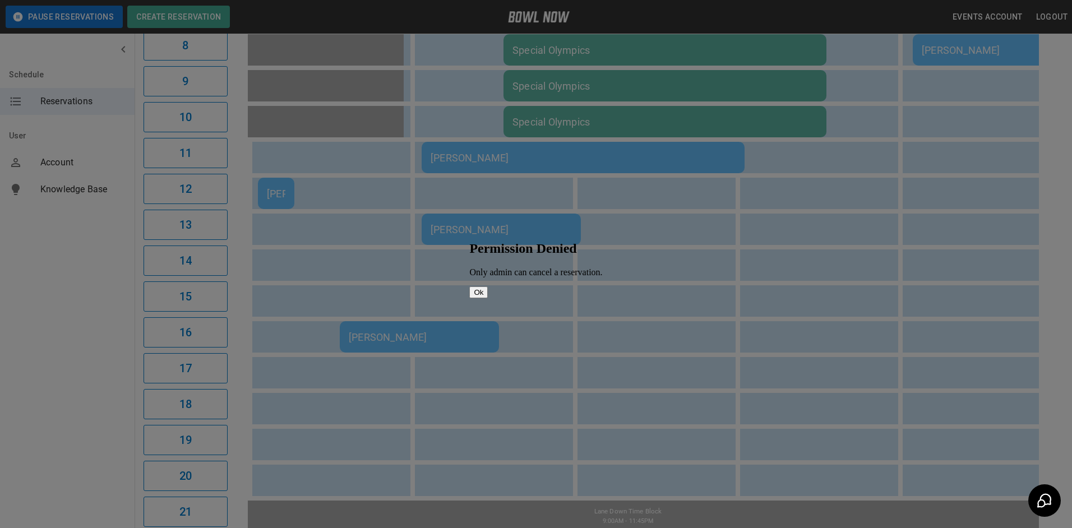
click at [488, 295] on button "Ok" at bounding box center [478, 292] width 18 height 12
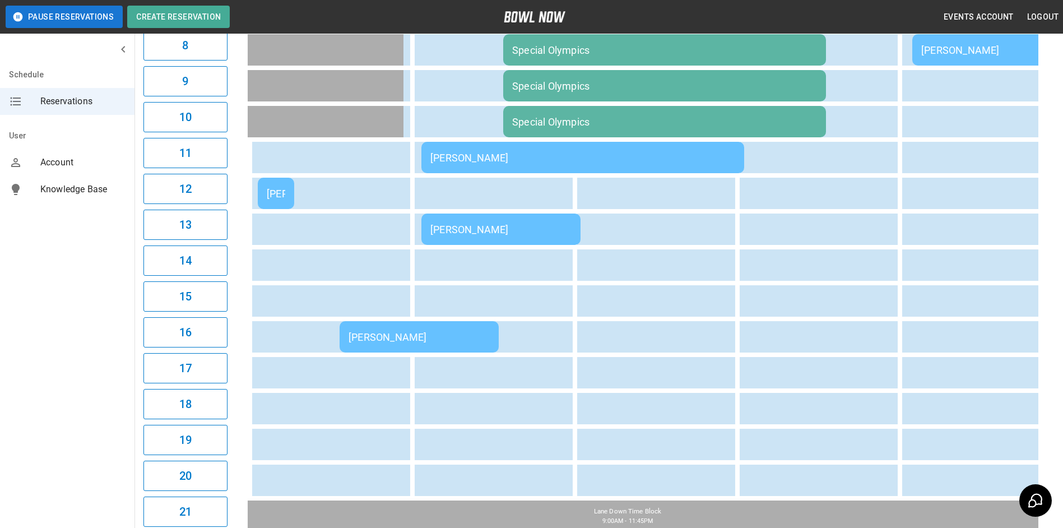
click at [275, 191] on div "[PERSON_NAME]" at bounding box center [276, 194] width 18 height 12
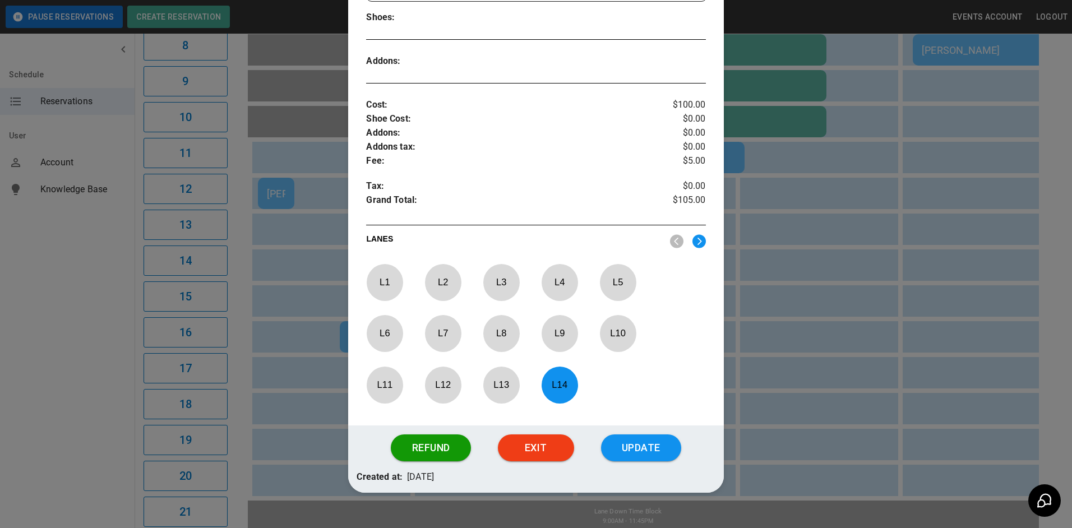
scroll to position [358, 0]
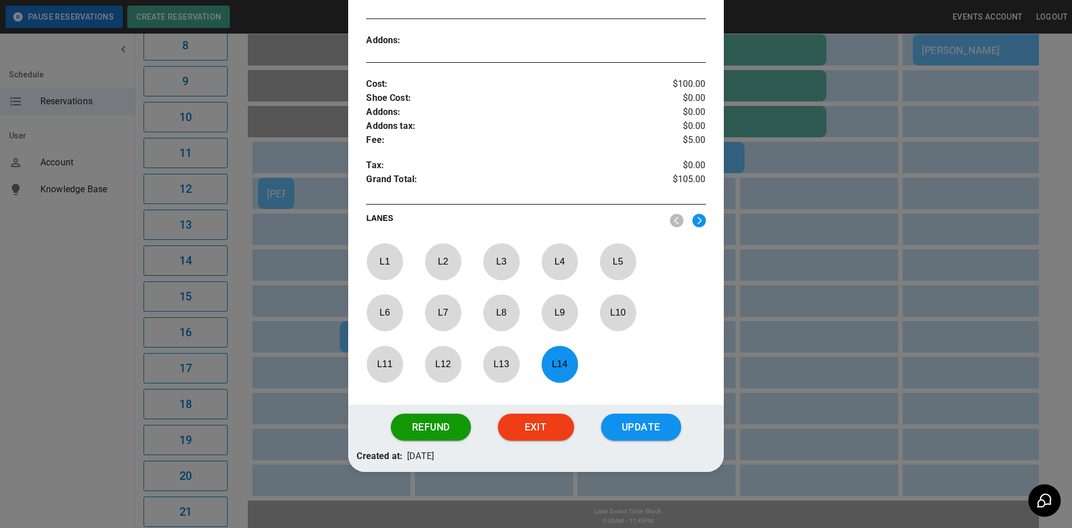
click at [692, 216] on img at bounding box center [698, 221] width 13 height 14
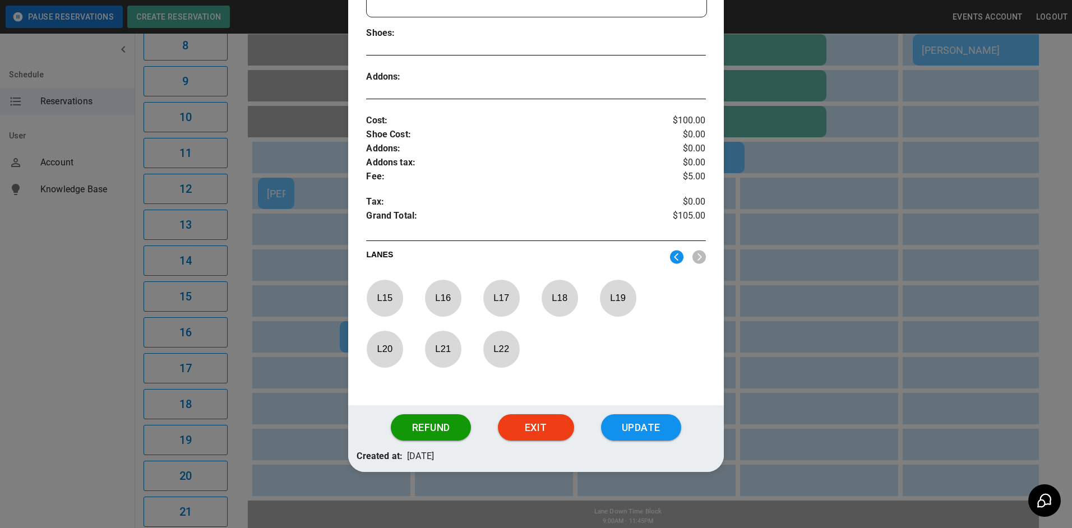
click at [619, 299] on p "L 19" at bounding box center [617, 298] width 37 height 26
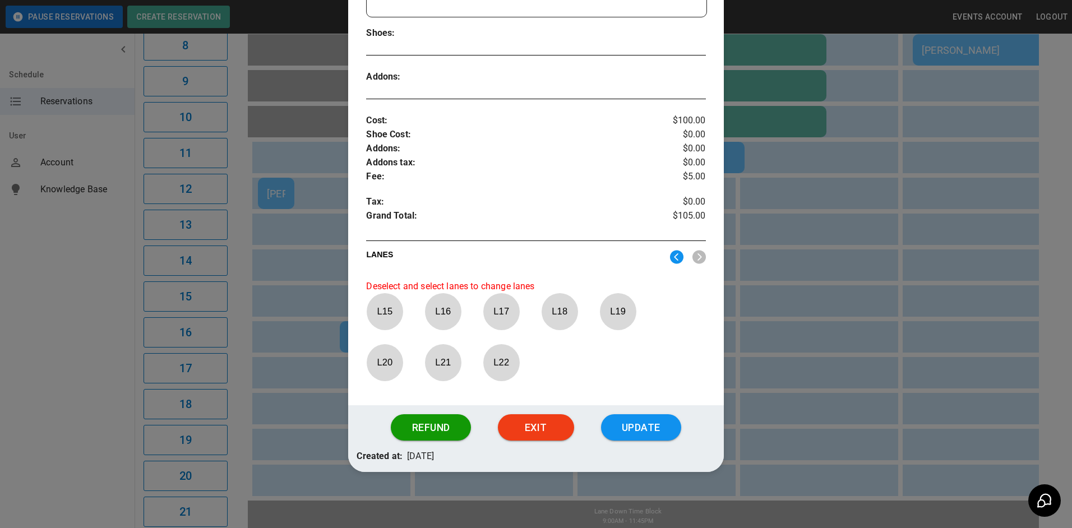
click at [670, 258] on img at bounding box center [676, 257] width 13 height 14
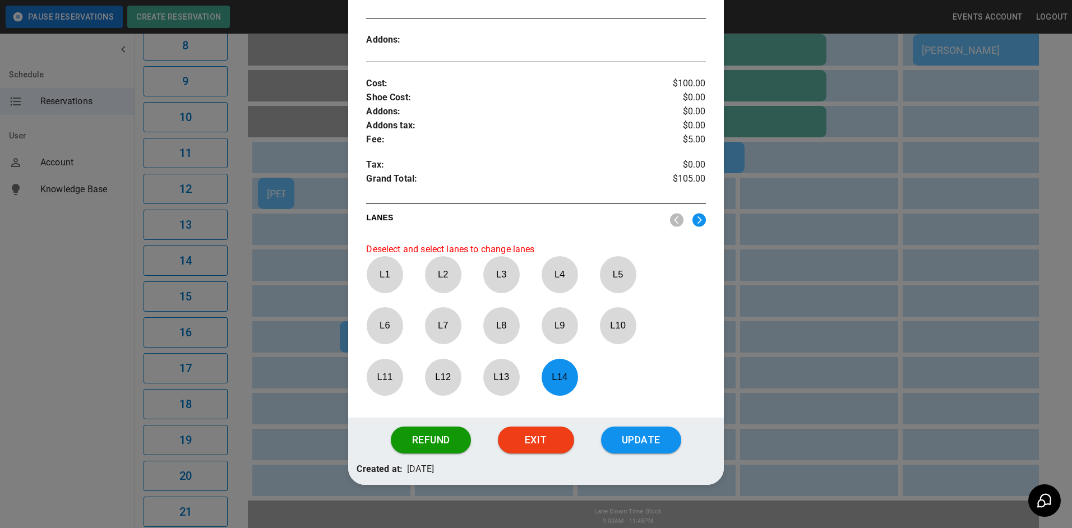
drag, startPoint x: 552, startPoint y: 375, endPoint x: 607, endPoint y: 316, distance: 80.5
click at [555, 374] on p "L 14" at bounding box center [559, 377] width 37 height 26
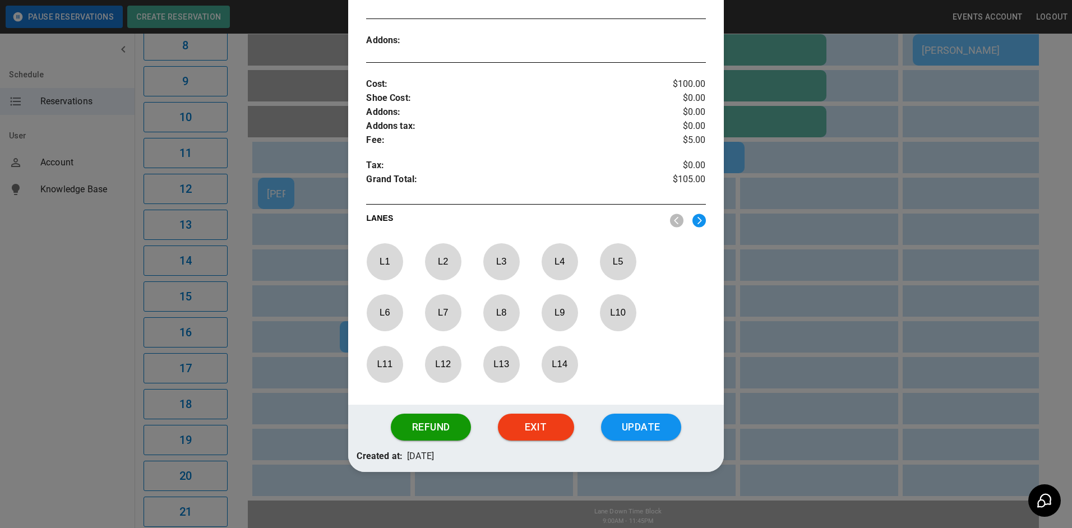
click at [696, 221] on img at bounding box center [698, 221] width 13 height 14
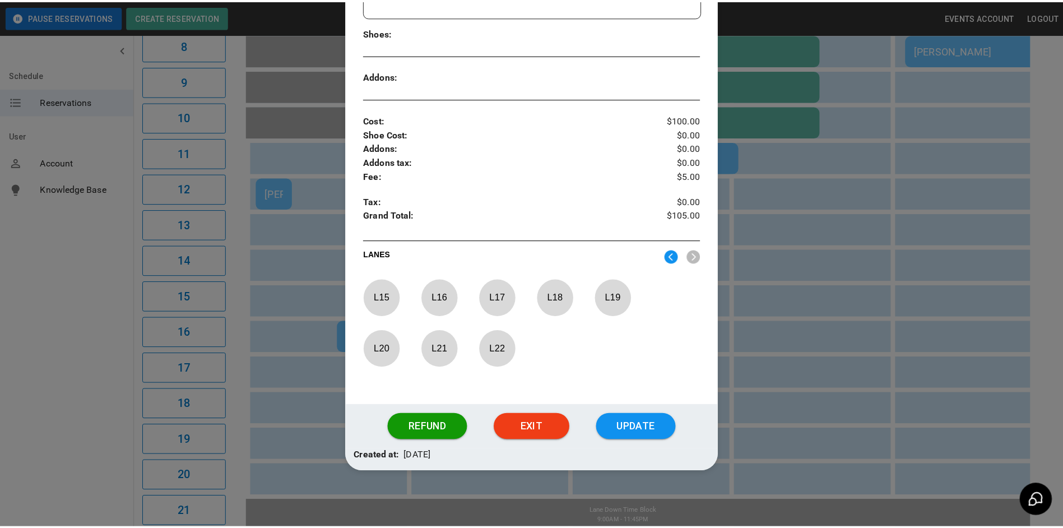
scroll to position [321, 0]
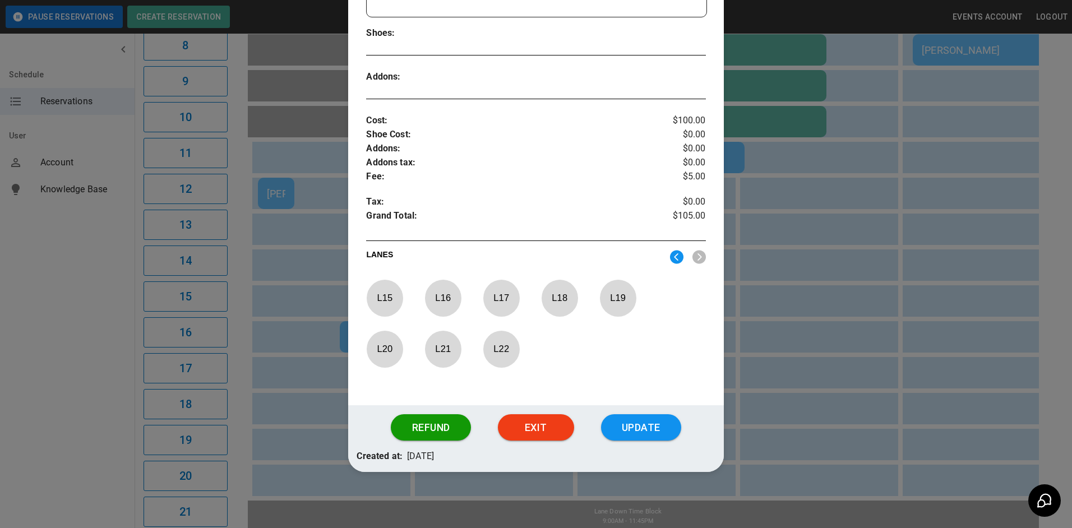
click at [622, 295] on p "L 19" at bounding box center [617, 298] width 37 height 26
click at [628, 427] on button "Update" at bounding box center [641, 427] width 80 height 27
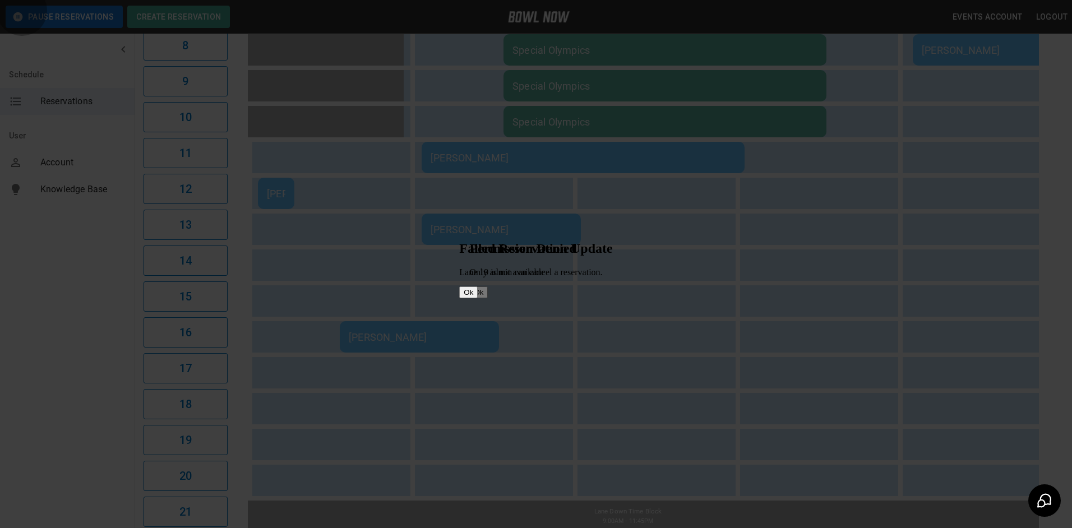
click at [478, 295] on button "Ok" at bounding box center [468, 292] width 18 height 12
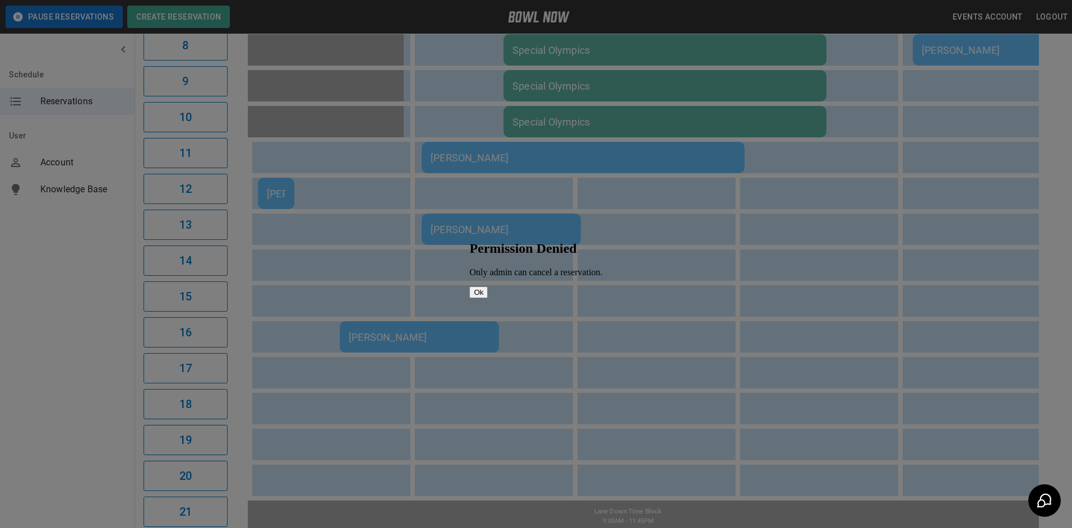
click at [488, 298] on button "Ok" at bounding box center [478, 292] width 18 height 12
click at [488, 295] on button "Ok" at bounding box center [478, 292] width 18 height 12
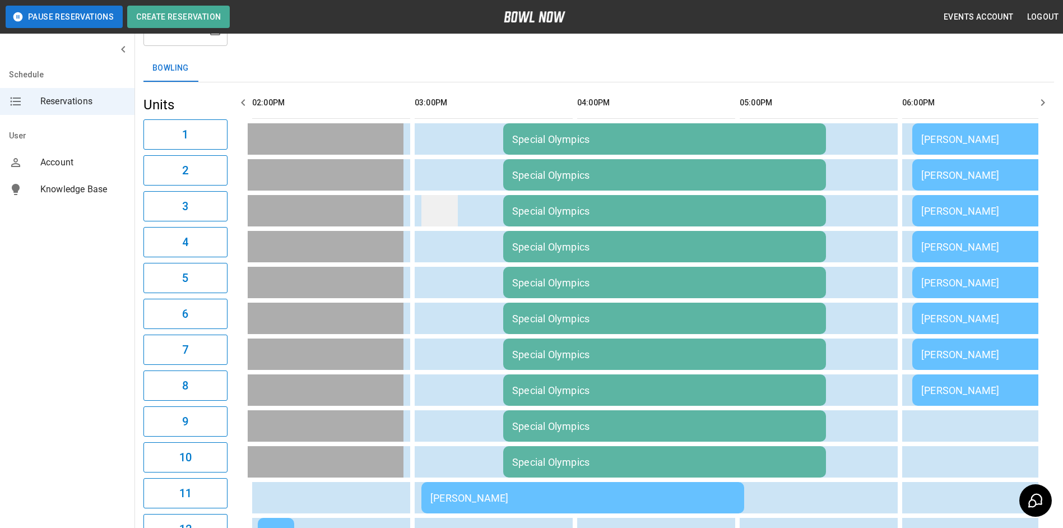
scroll to position [0, 0]
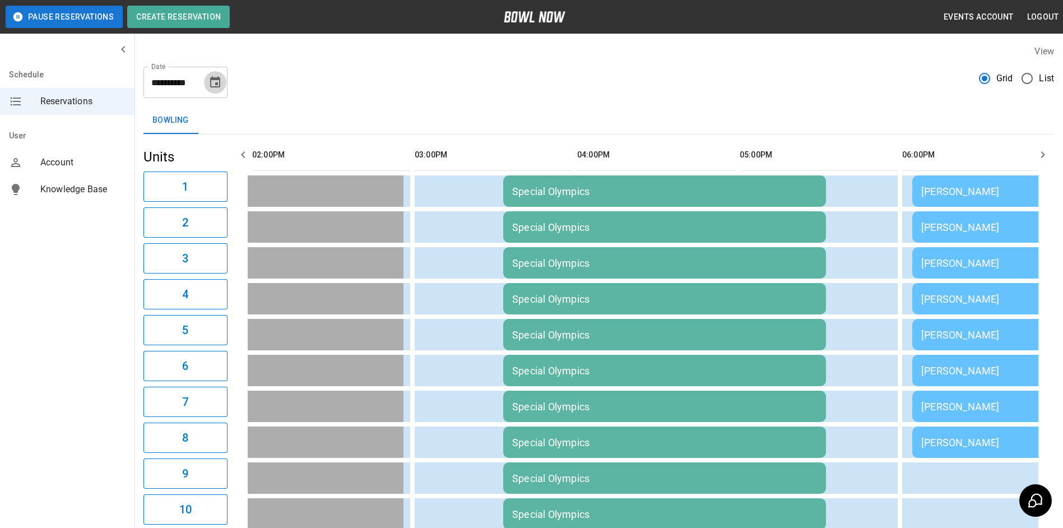
click at [207, 79] on button "Choose date, selected date is Sep 20, 2025" at bounding box center [215, 82] width 22 height 22
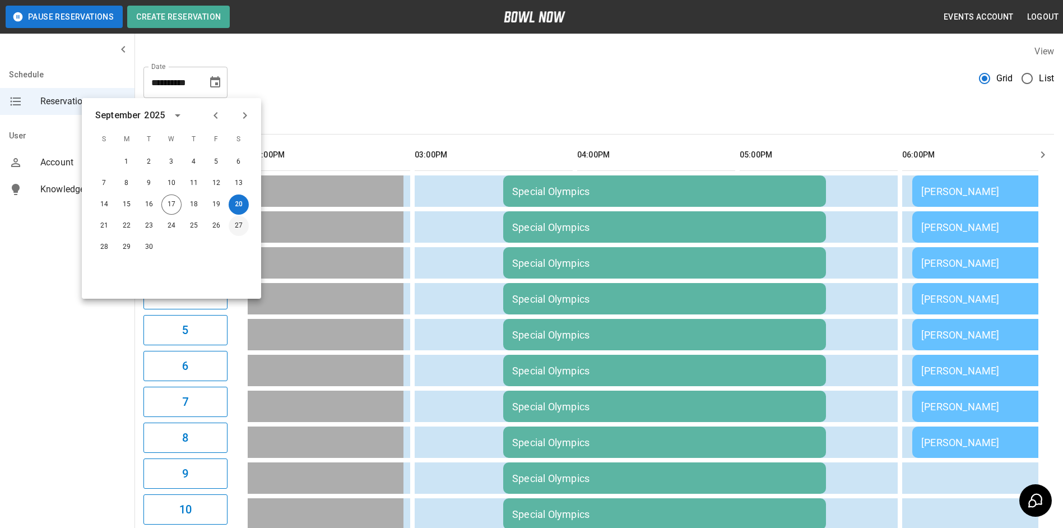
click at [240, 222] on button "27" at bounding box center [239, 226] width 20 height 20
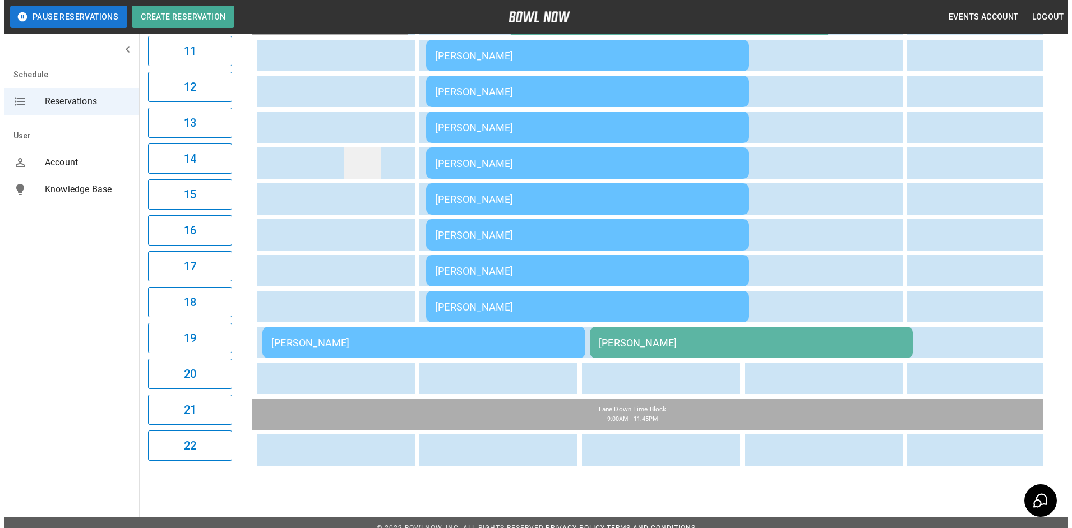
scroll to position [515, 0]
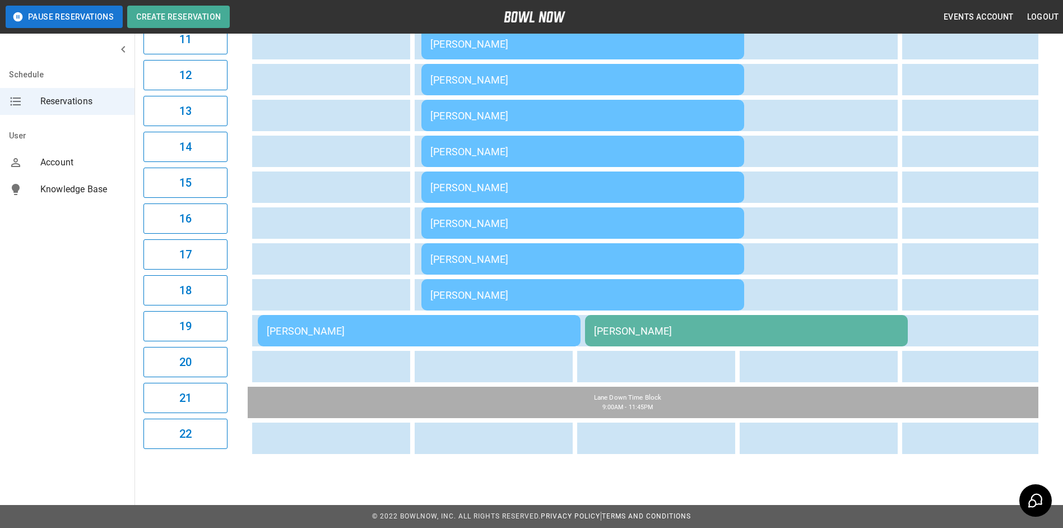
click at [284, 325] on div "[PERSON_NAME]" at bounding box center [419, 331] width 305 height 12
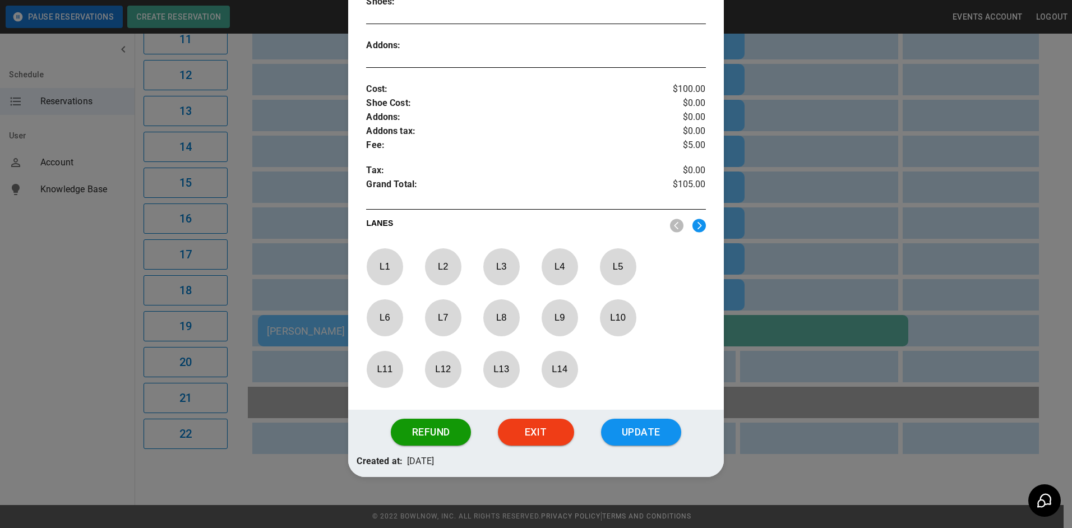
scroll to position [358, 0]
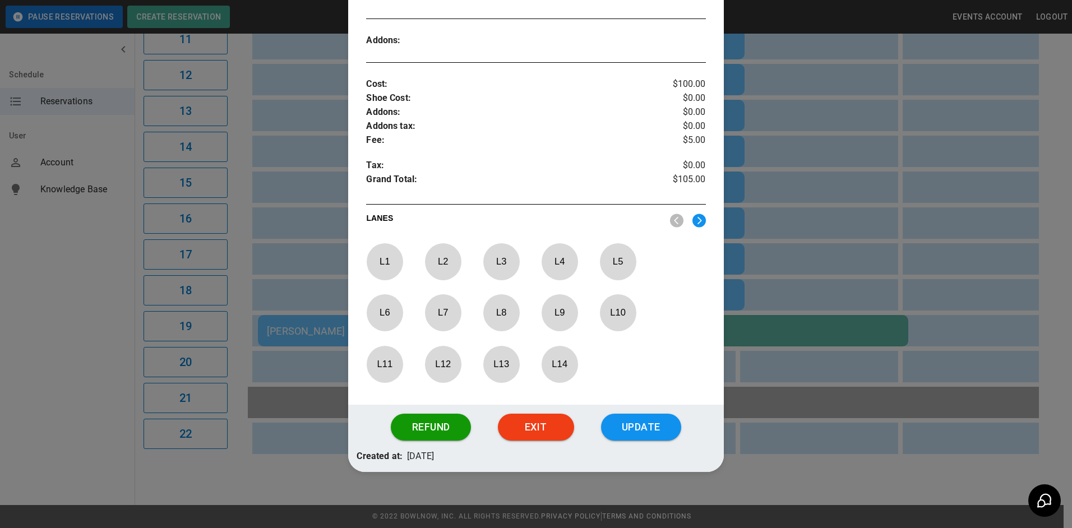
click at [693, 217] on img at bounding box center [698, 221] width 13 height 14
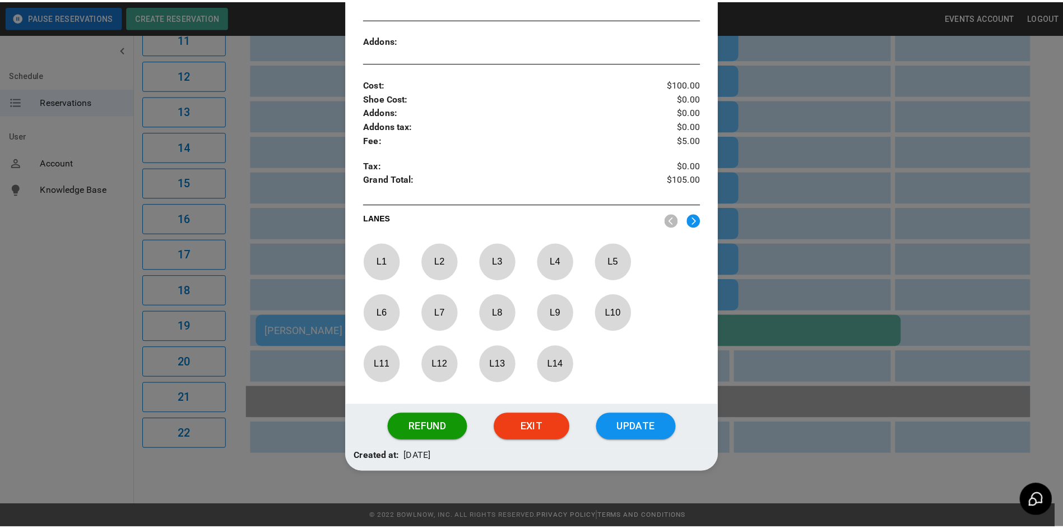
scroll to position [321, 0]
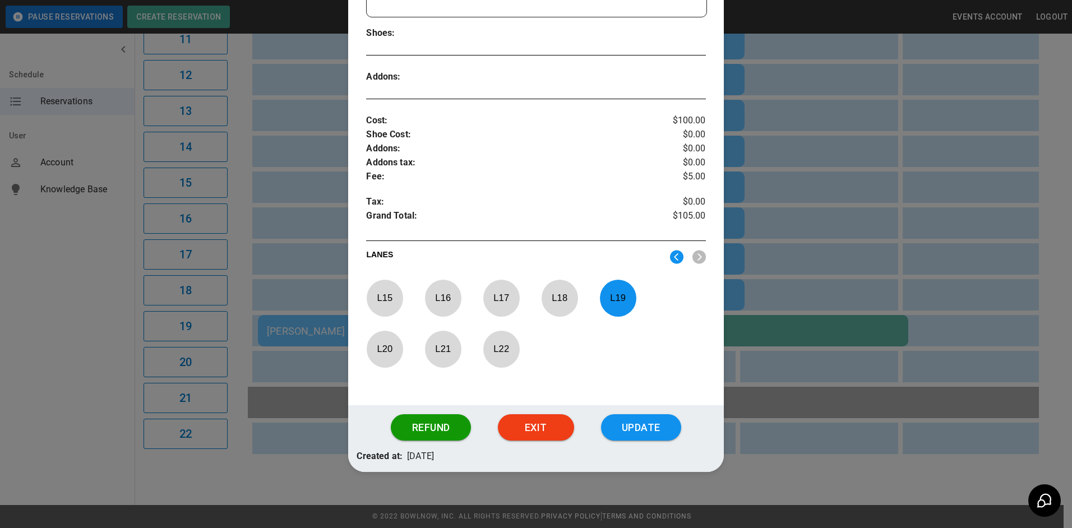
click at [610, 298] on p "L 19" at bounding box center [617, 298] width 37 height 26
click at [376, 349] on p "L 20" at bounding box center [384, 349] width 37 height 26
click at [635, 429] on button "Update" at bounding box center [641, 427] width 80 height 27
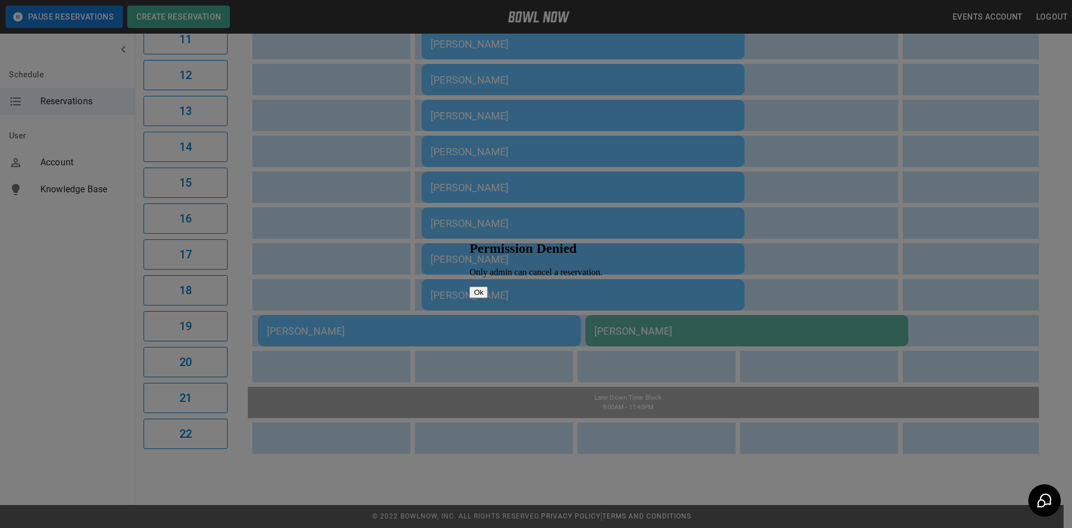
click at [488, 297] on button "Ok" at bounding box center [478, 292] width 18 height 12
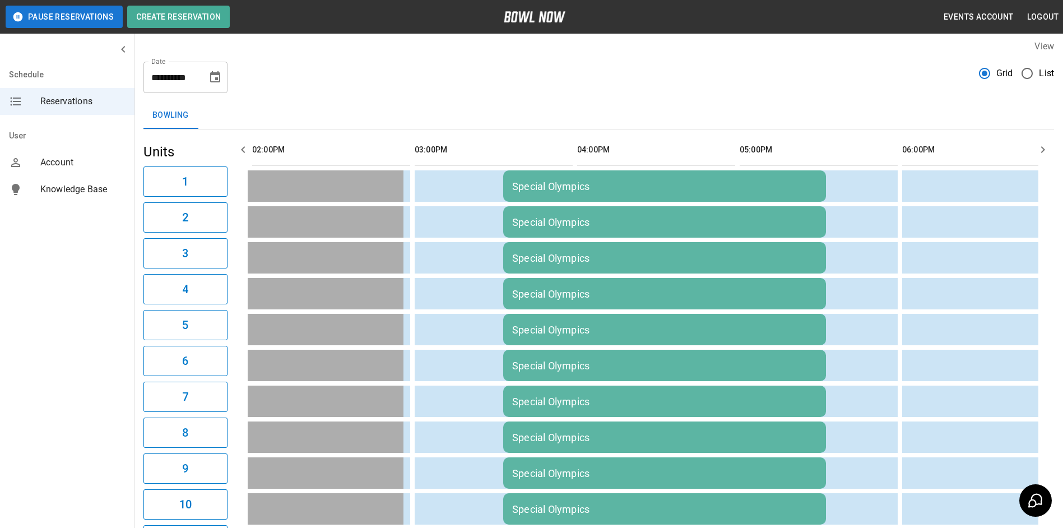
scroll to position [0, 0]
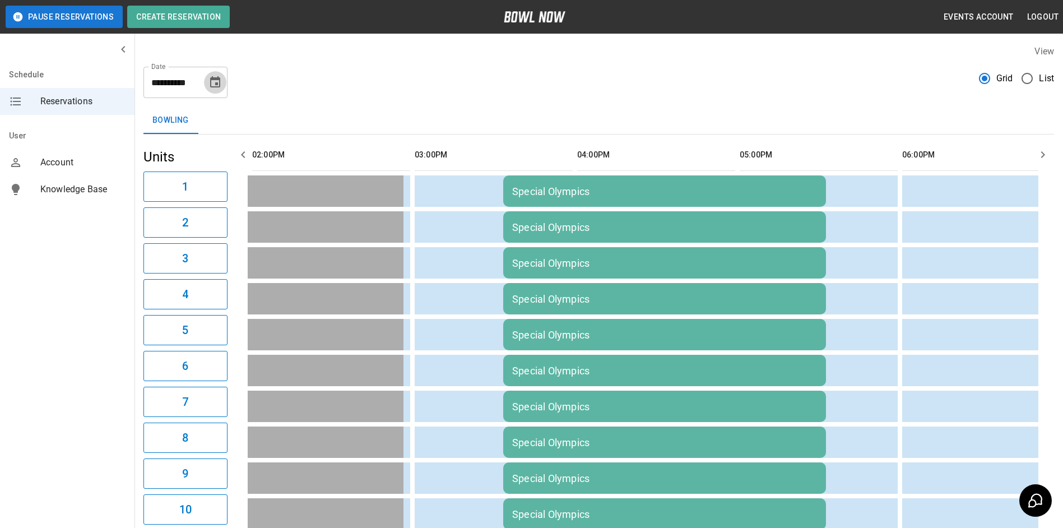
click at [216, 90] on button "Choose date, selected date is Sep 27, 2025" at bounding box center [215, 82] width 22 height 22
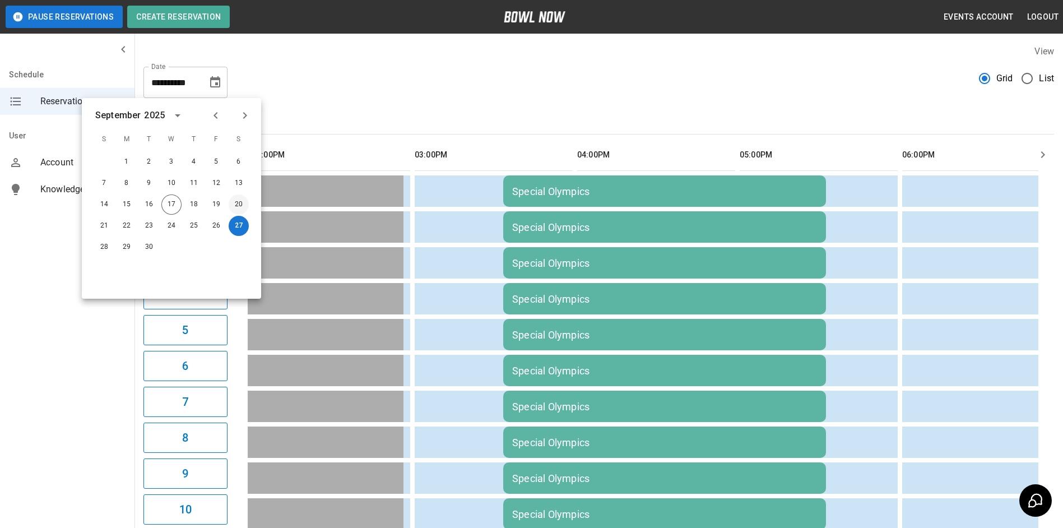
click at [236, 205] on button "20" at bounding box center [239, 205] width 20 height 20
type input "**********"
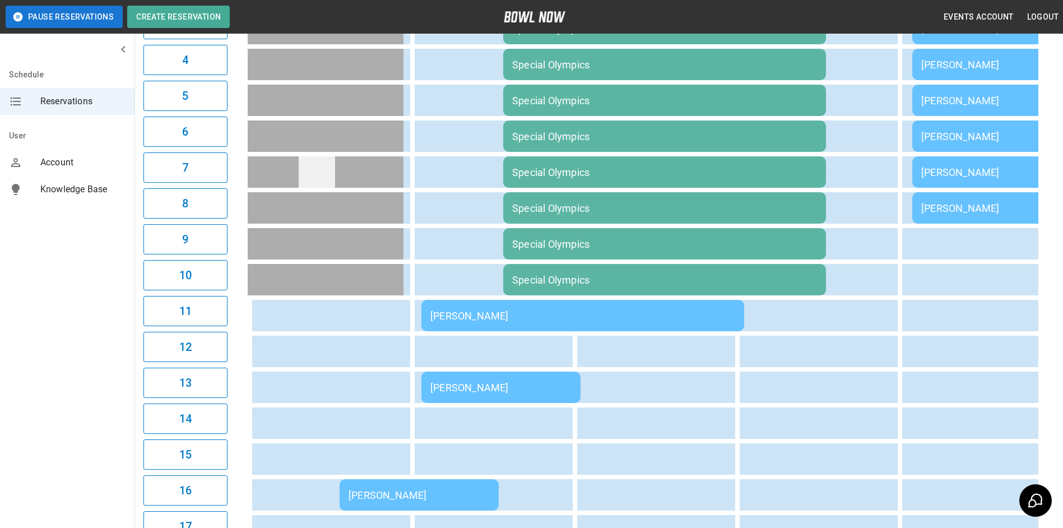
scroll to position [10, 0]
